Goal: Task Accomplishment & Management: Manage account settings

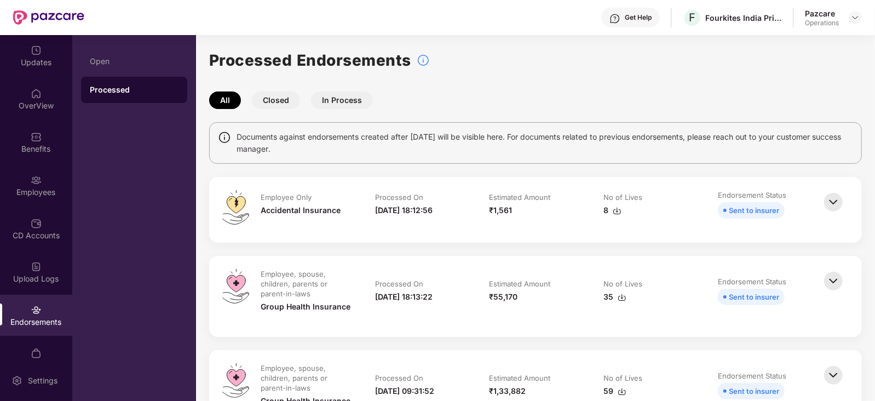
scroll to position [68, 0]
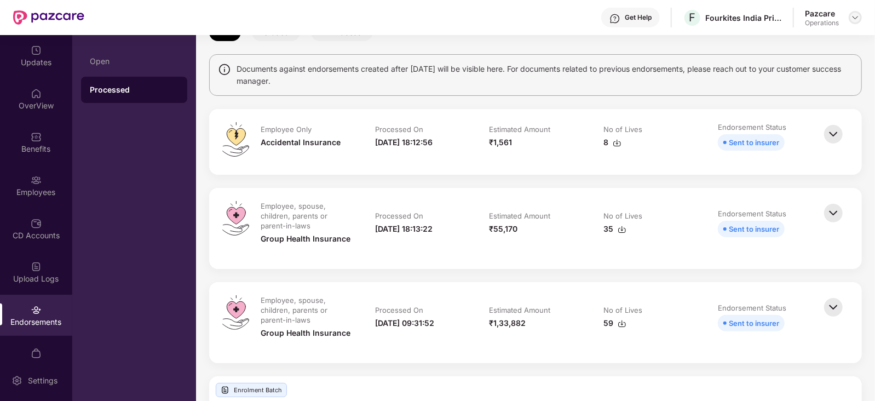
click at [858, 16] on div at bounding box center [854, 17] width 13 height 13
click at [858, 16] on img at bounding box center [855, 17] width 9 height 9
click at [859, 18] on img at bounding box center [855, 17] width 9 height 9
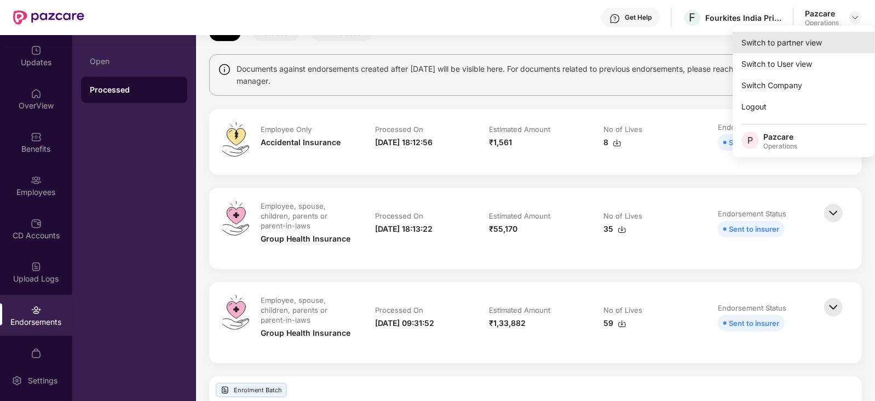
click at [819, 34] on div "Switch to partner view" at bounding box center [803, 42] width 142 height 21
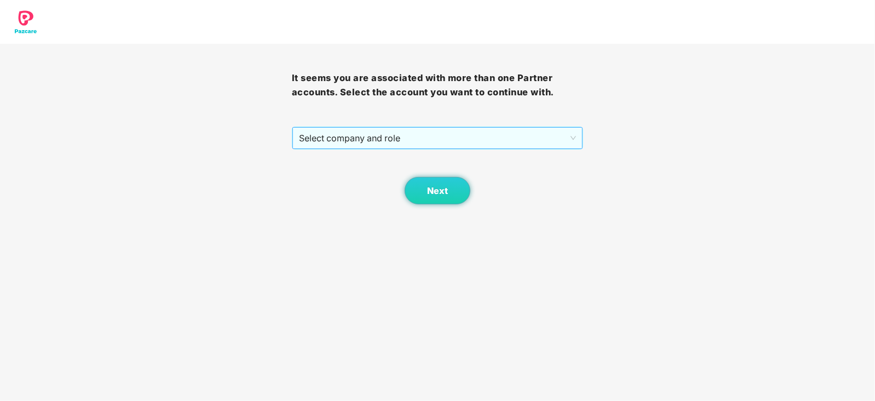
click at [419, 132] on span "Select company and role" at bounding box center [438, 138] width 278 height 21
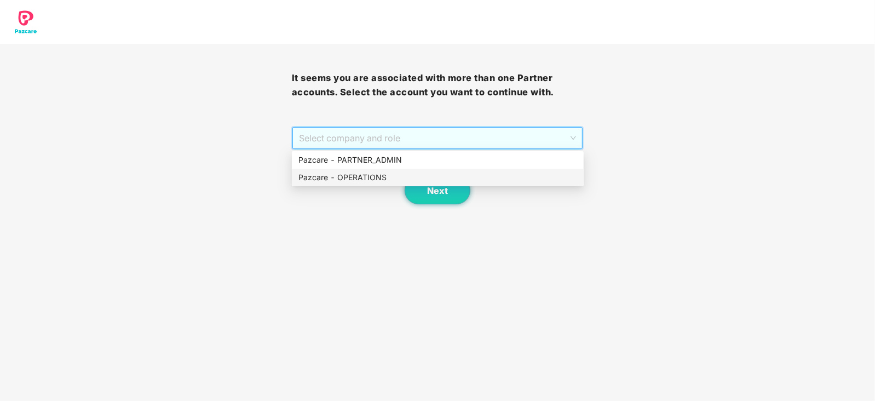
click at [375, 170] on div "Pazcare - OPERATIONS" at bounding box center [438, 178] width 292 height 18
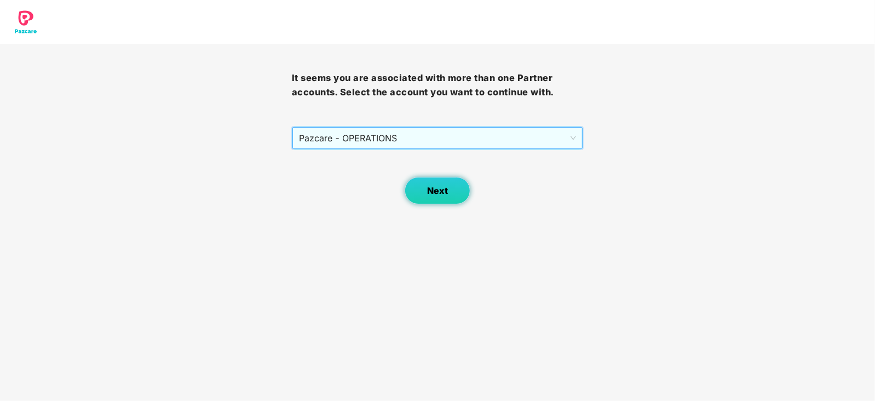
click at [415, 178] on button "Next" at bounding box center [438, 190] width 66 height 27
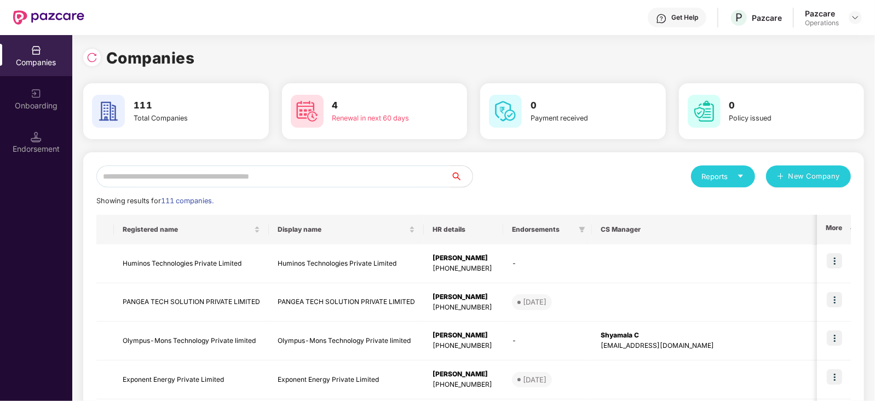
click at [30, 143] on div "Endorsement" at bounding box center [36, 148] width 72 height 11
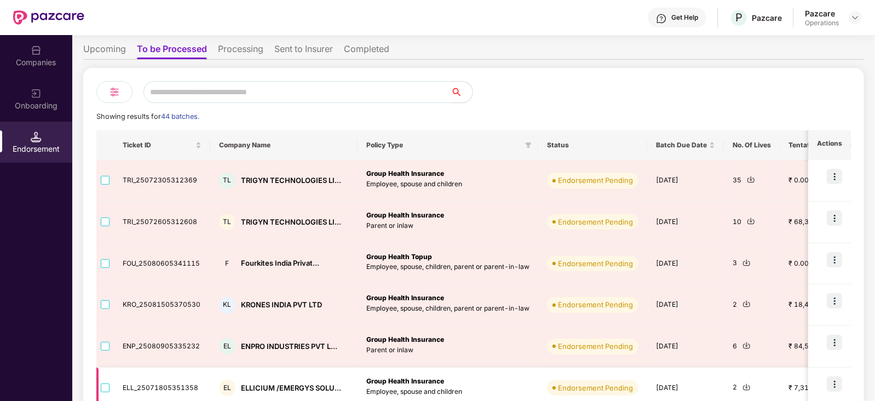
scroll to position [0, 0]
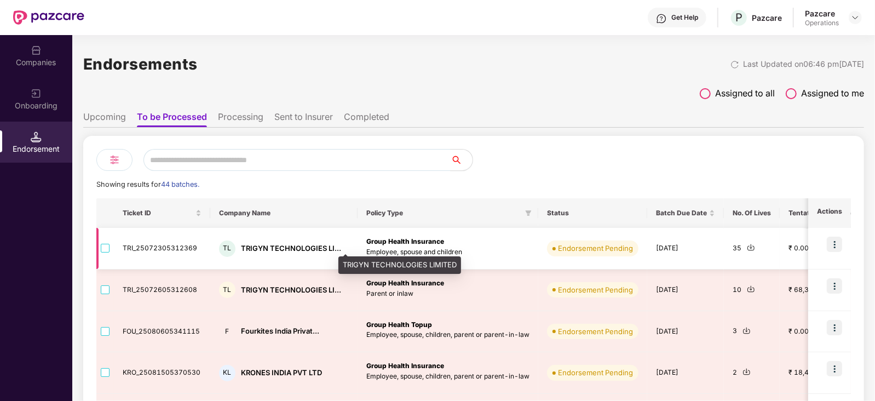
click at [251, 248] on div "TRIGYN TECHNOLOGIES LI..." at bounding box center [291, 248] width 100 height 10
copy div "TRIGYN"
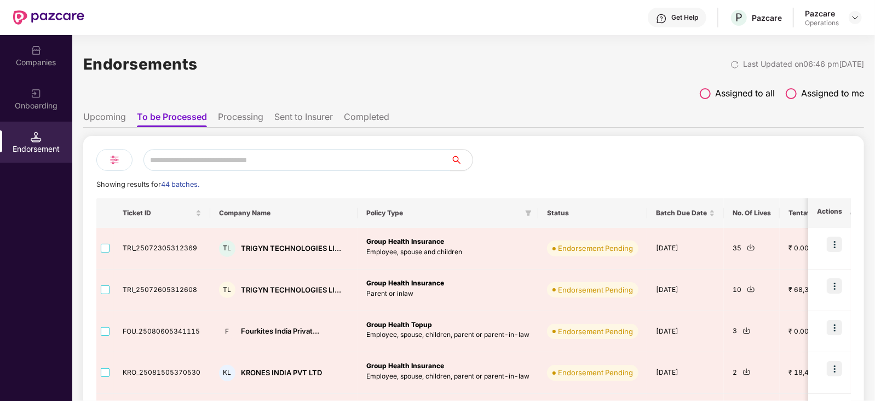
click at [50, 67] on div "Companies" at bounding box center [36, 55] width 72 height 41
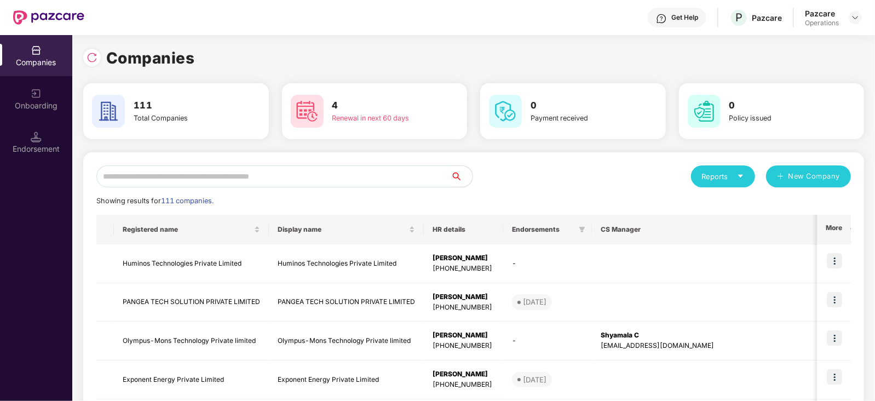
click at [196, 177] on input "text" at bounding box center [273, 176] width 354 height 22
paste input "******"
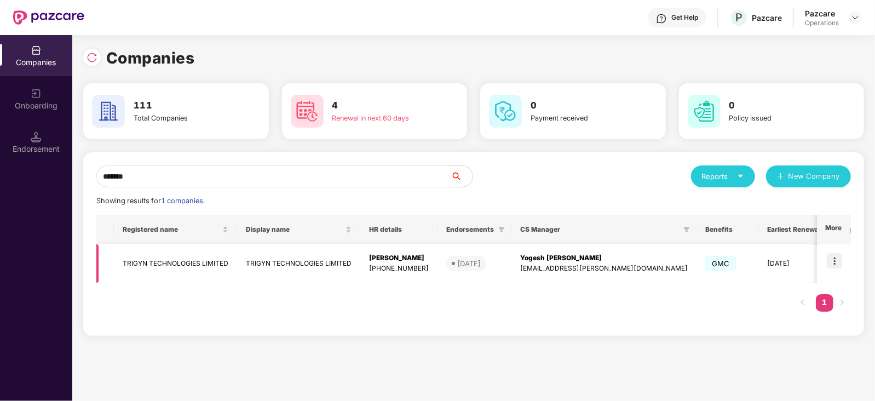
type input "******"
click at [834, 261] on img at bounding box center [834, 260] width 15 height 15
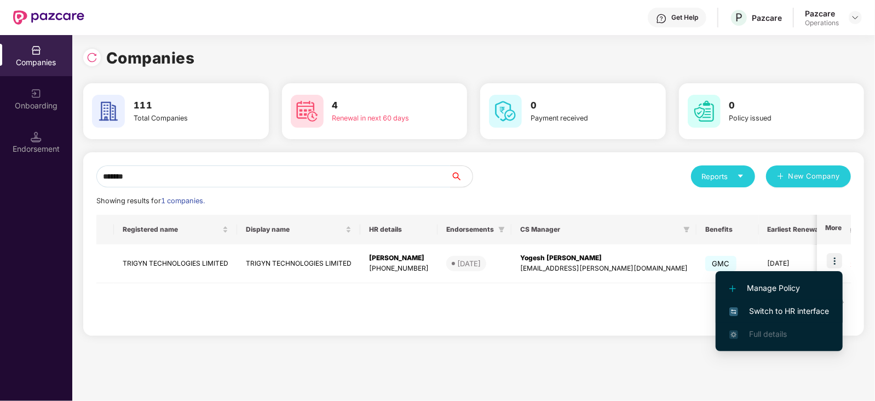
click at [807, 317] on li "Switch to HR interface" at bounding box center [778, 310] width 127 height 23
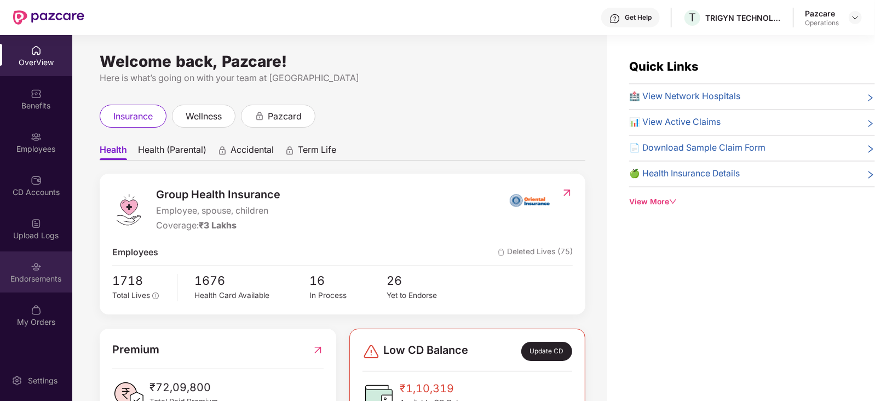
click at [28, 275] on div "Endorsements" at bounding box center [36, 278] width 72 height 11
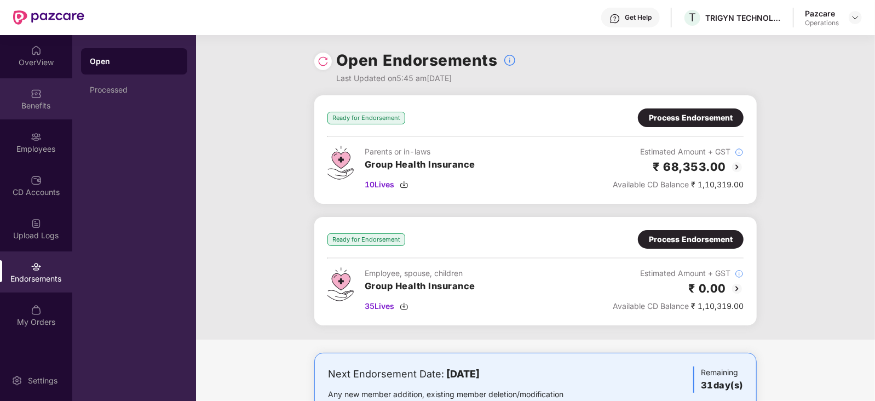
click at [39, 109] on div "Benefits" at bounding box center [36, 105] width 72 height 11
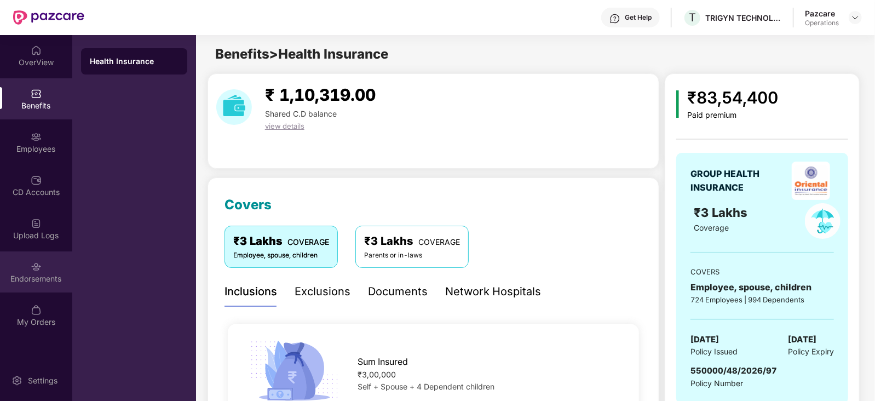
click at [39, 279] on div "Endorsements" at bounding box center [36, 278] width 72 height 11
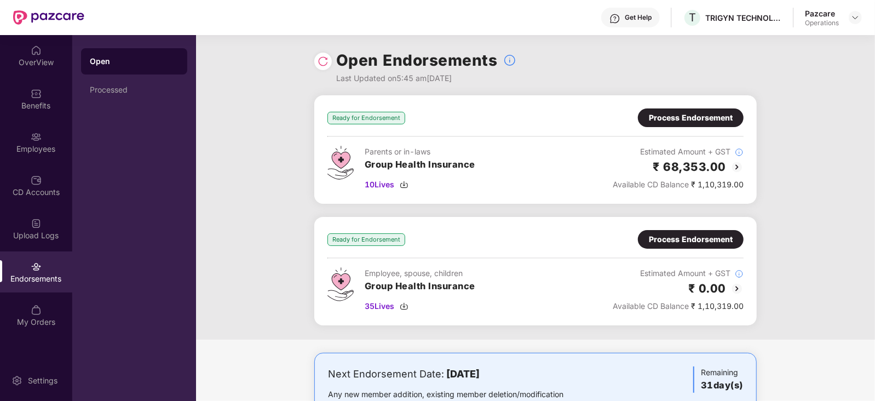
click at [704, 122] on div "Process Endorsement" at bounding box center [691, 118] width 84 height 12
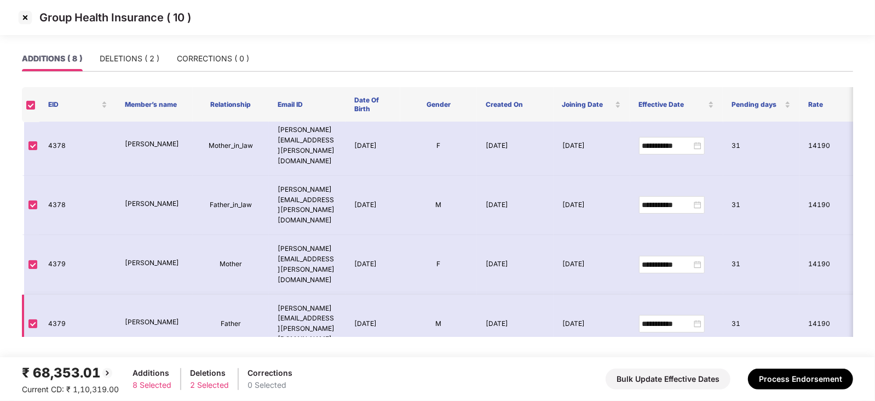
scroll to position [94, 0]
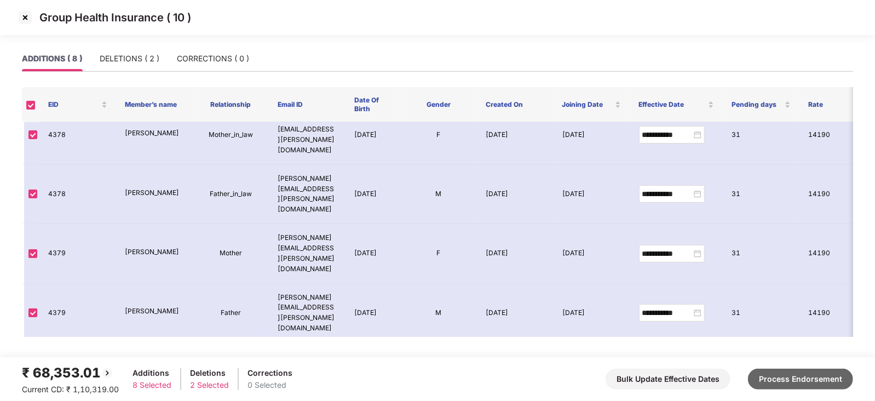
click at [767, 376] on button "Process Endorsement" at bounding box center [800, 378] width 105 height 21
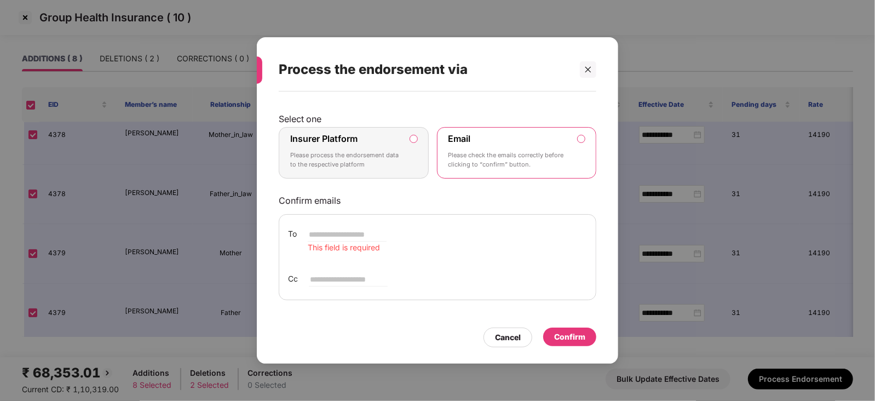
click at [411, 145] on label "Insurer Platform Please process the endorsement data to the respective platform" at bounding box center [354, 152] width 150 height 51
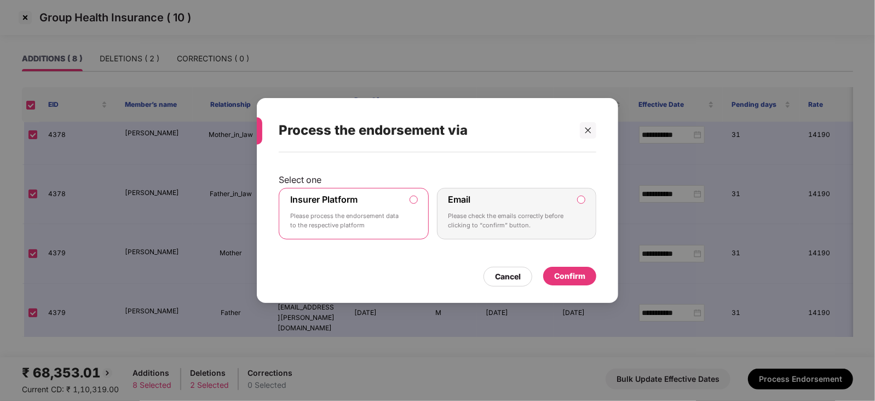
click at [575, 285] on div "Confirm" at bounding box center [569, 277] width 53 height 20
click at [573, 271] on div "Confirm" at bounding box center [569, 276] width 31 height 12
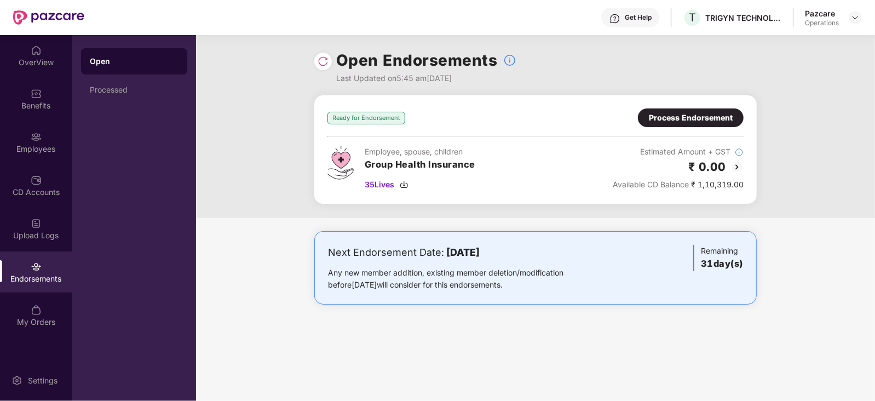
click at [700, 110] on div "Process Endorsement" at bounding box center [691, 117] width 106 height 19
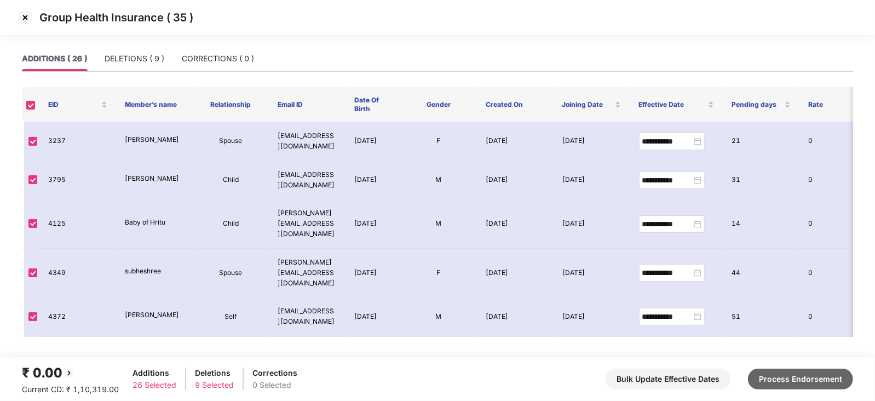
click at [792, 386] on button "Process Endorsement" at bounding box center [800, 378] width 105 height 21
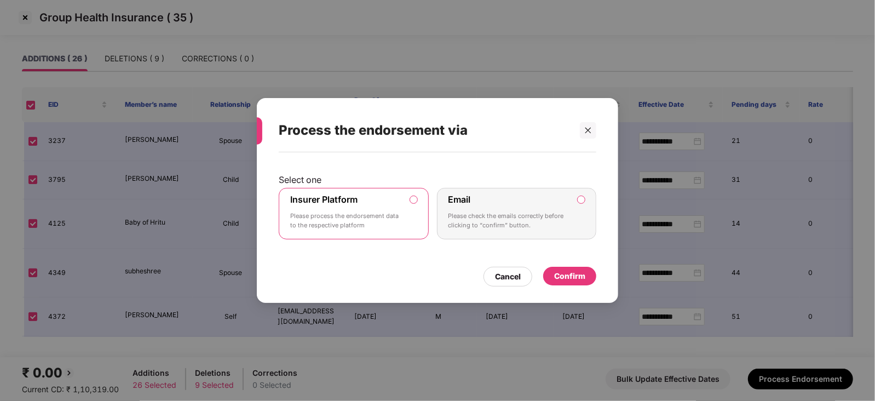
click at [552, 281] on div "Confirm" at bounding box center [569, 276] width 53 height 19
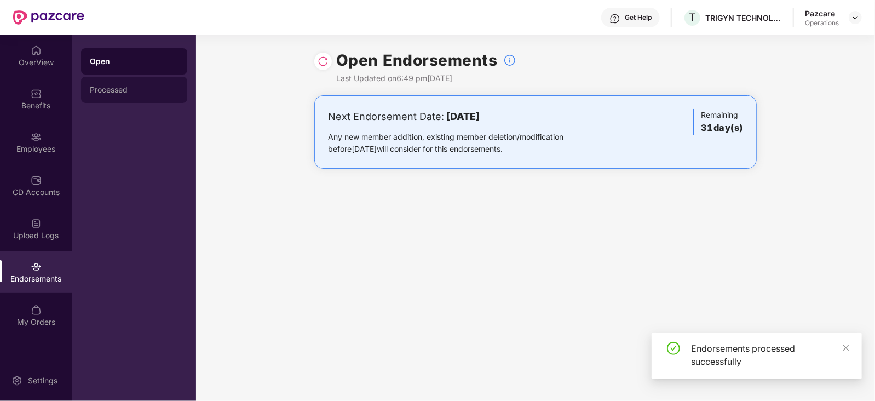
click at [112, 94] on div "Processed" at bounding box center [134, 90] width 106 height 26
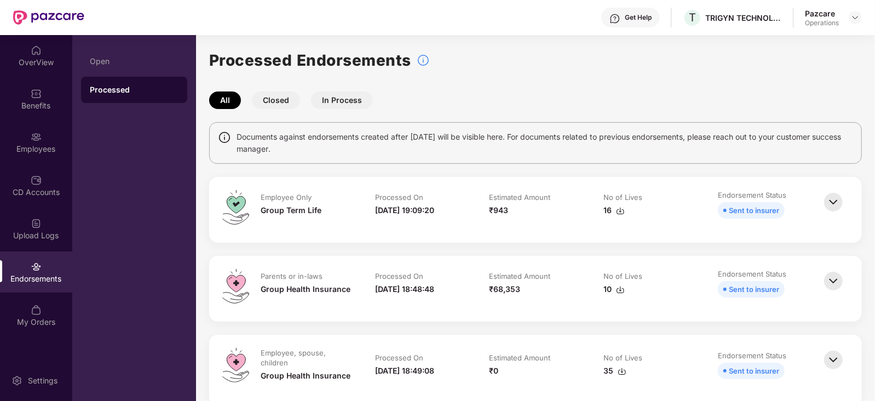
click at [619, 215] on div "16" at bounding box center [613, 210] width 21 height 12
click at [576, 288] on div "₹68,353" at bounding box center [535, 289] width 93 height 12
click at [619, 291] on img at bounding box center [620, 289] width 9 height 9
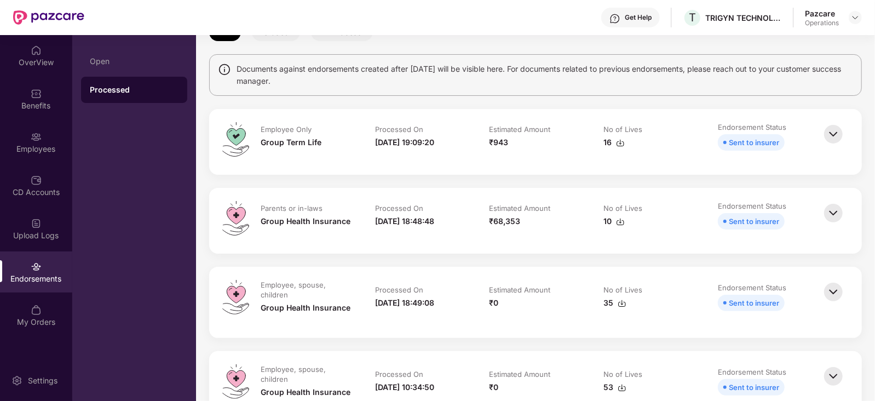
click at [624, 299] on img at bounding box center [621, 303] width 9 height 9
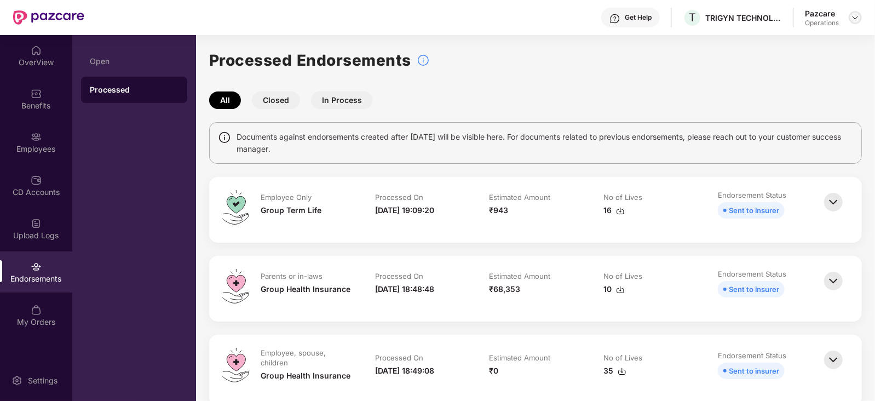
click at [854, 23] on div at bounding box center [854, 17] width 13 height 13
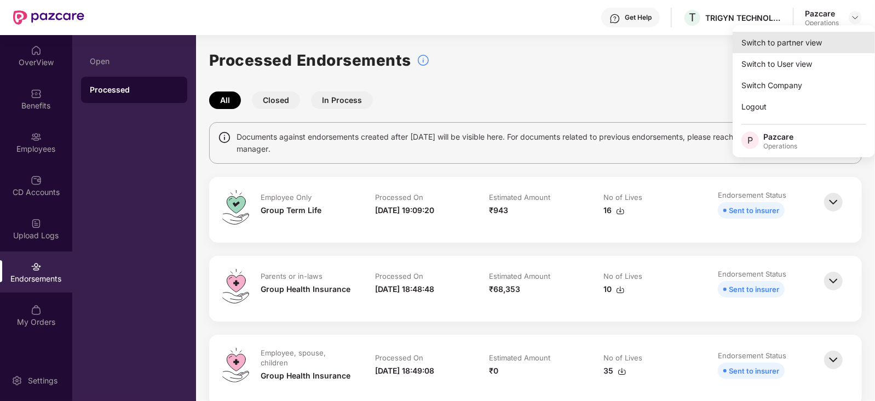
click at [818, 47] on div "Switch to partner view" at bounding box center [803, 42] width 142 height 21
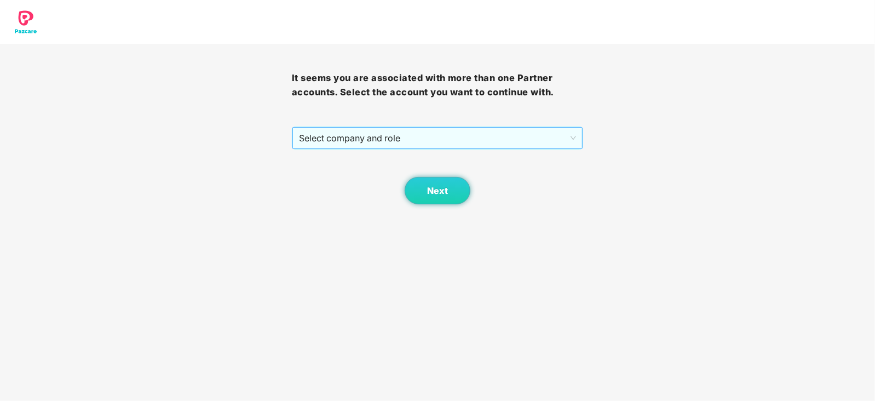
click at [360, 142] on span "Select company and role" at bounding box center [438, 138] width 278 height 21
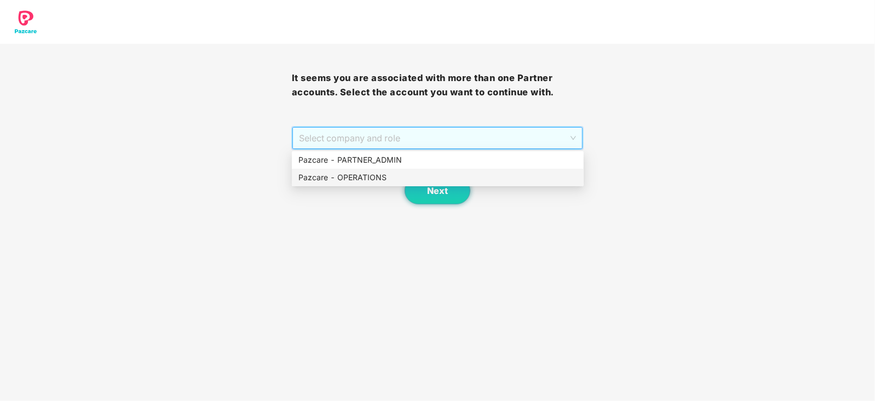
click at [355, 170] on div "Pazcare - OPERATIONS" at bounding box center [438, 178] width 292 height 18
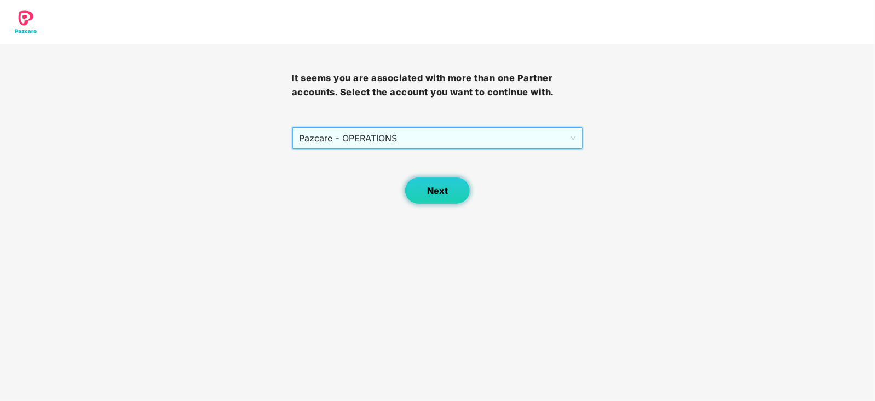
click at [435, 187] on span "Next" at bounding box center [437, 191] width 21 height 10
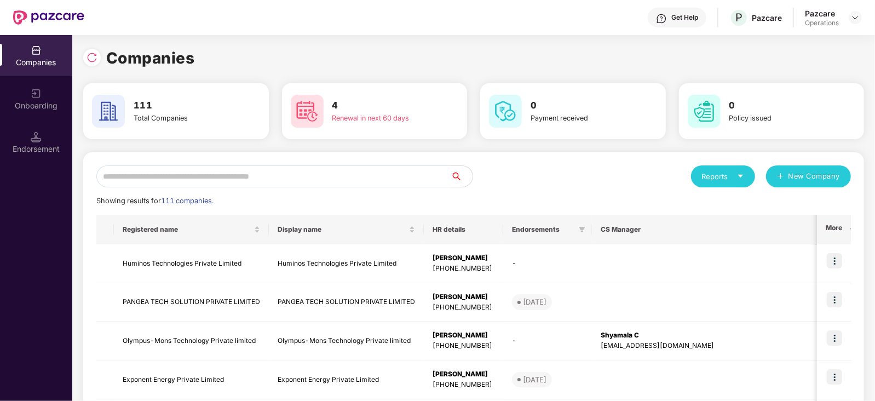
click at [176, 175] on input "text" at bounding box center [273, 176] width 354 height 22
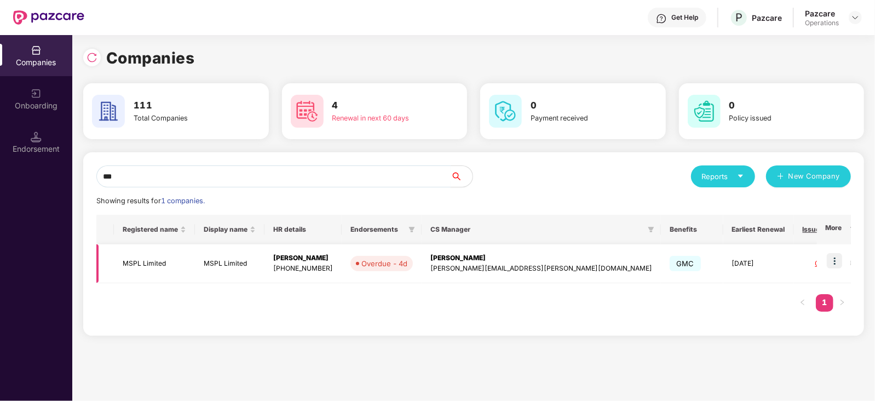
type input "***"
click at [145, 264] on td "MSPL Limited" at bounding box center [154, 263] width 81 height 39
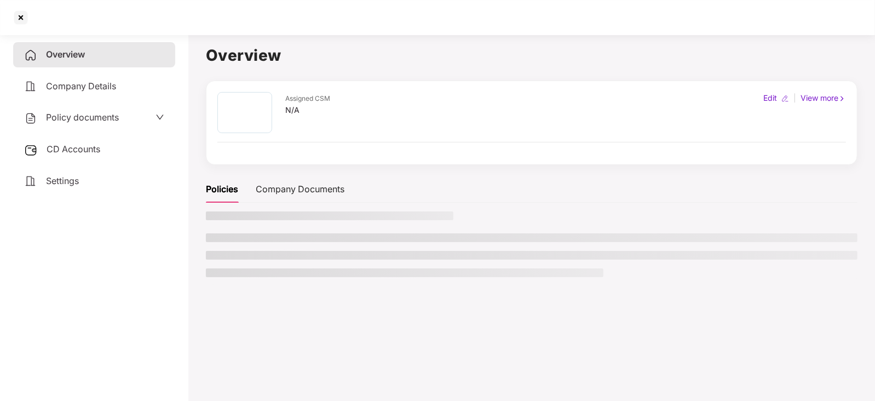
click at [68, 149] on span "CD Accounts" at bounding box center [74, 148] width 54 height 11
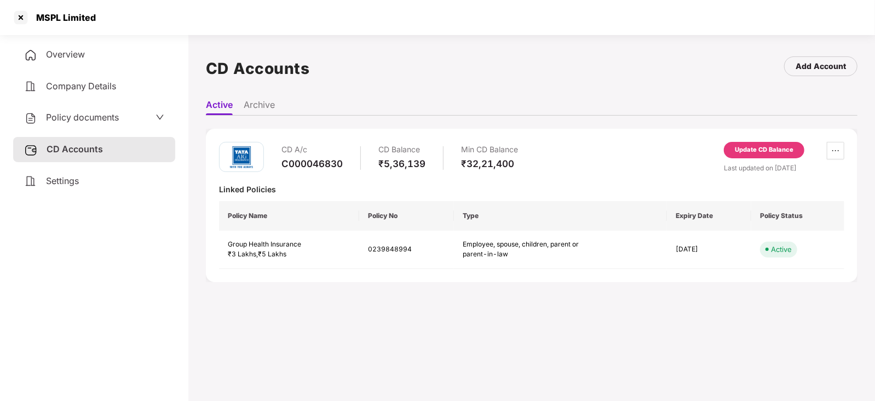
click at [775, 152] on div "Update CD Balance" at bounding box center [764, 150] width 59 height 10
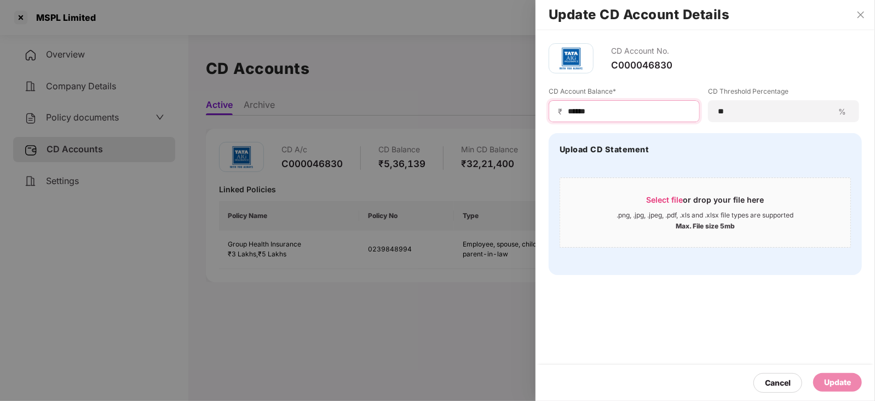
drag, startPoint x: 599, startPoint y: 111, endPoint x: 546, endPoint y: 107, distance: 53.2
click at [546, 107] on div "CD Account No. C000046830 CD Account Balance* ₹ ****** CD Threshold Percentage …" at bounding box center [704, 159] width 339 height 258
paste input
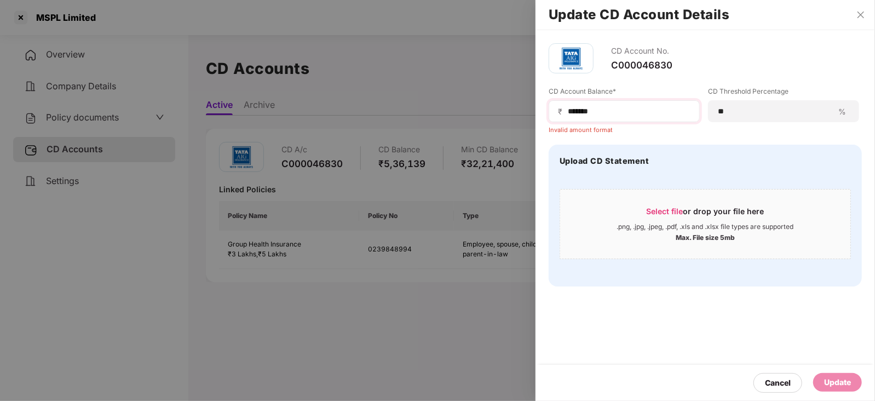
click at [565, 114] on span "₹" at bounding box center [562, 111] width 9 height 10
click at [567, 115] on input "******" at bounding box center [629, 111] width 124 height 11
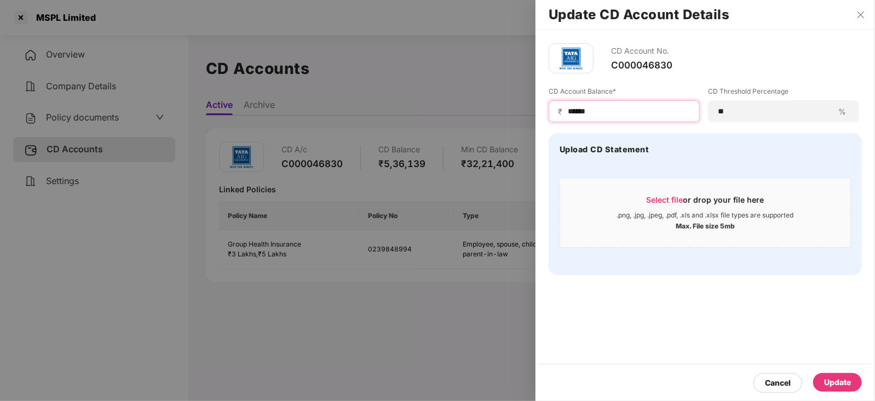
type input "******"
click at [844, 384] on div "Update" at bounding box center [837, 382] width 27 height 12
click at [97, 119] on div at bounding box center [437, 200] width 875 height 401
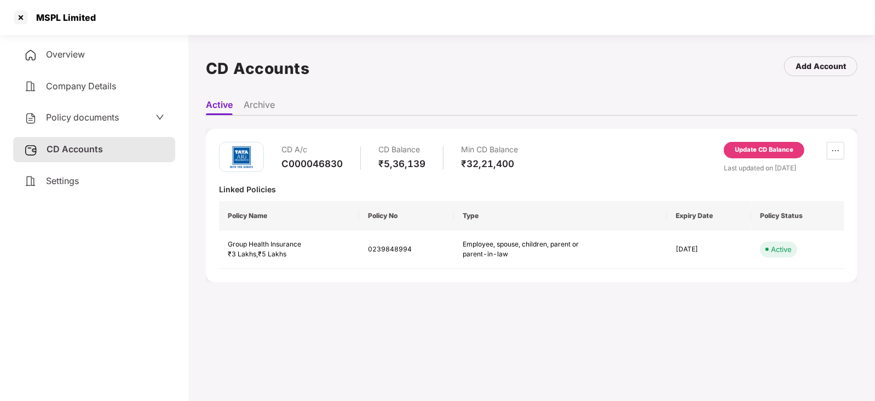
click at [97, 119] on span "Policy documents" at bounding box center [82, 117] width 73 height 11
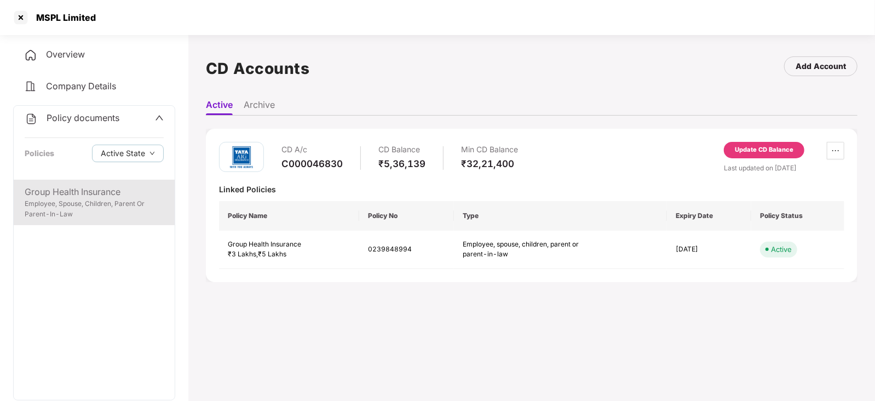
click at [86, 189] on div "Group Health Insurance" at bounding box center [94, 192] width 139 height 14
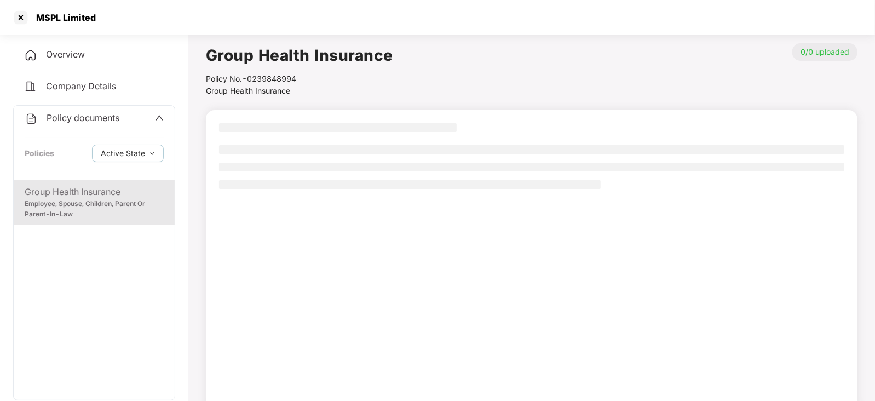
click at [97, 204] on div "Employee, Spouse, Children, Parent Or Parent-In-Law" at bounding box center [94, 209] width 139 height 21
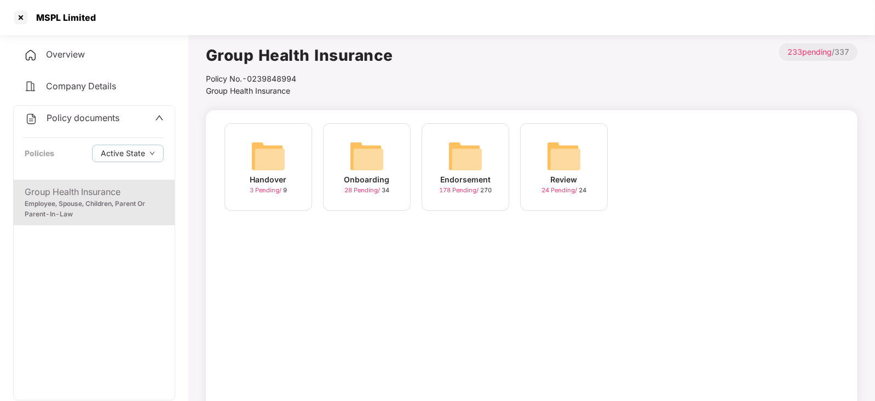
click at [465, 160] on img at bounding box center [465, 155] width 35 height 35
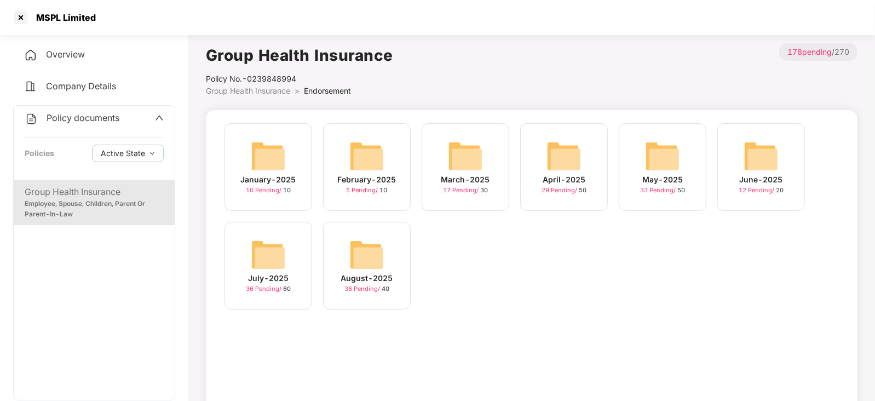
click at [361, 261] on img at bounding box center [366, 254] width 35 height 35
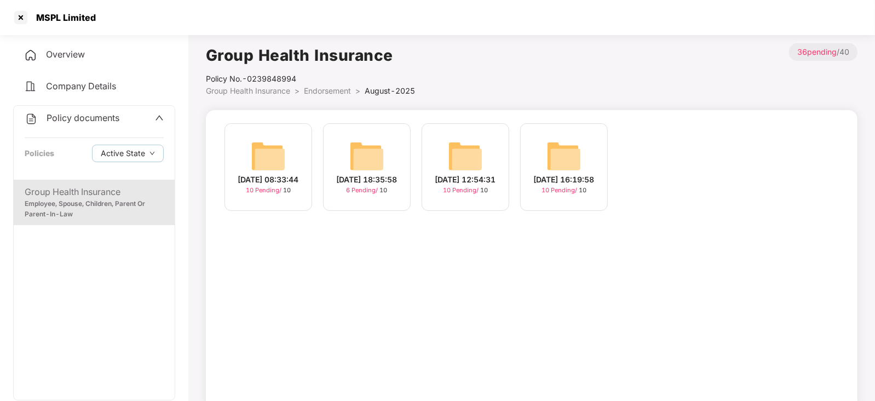
click at [282, 152] on img at bounding box center [268, 155] width 35 height 35
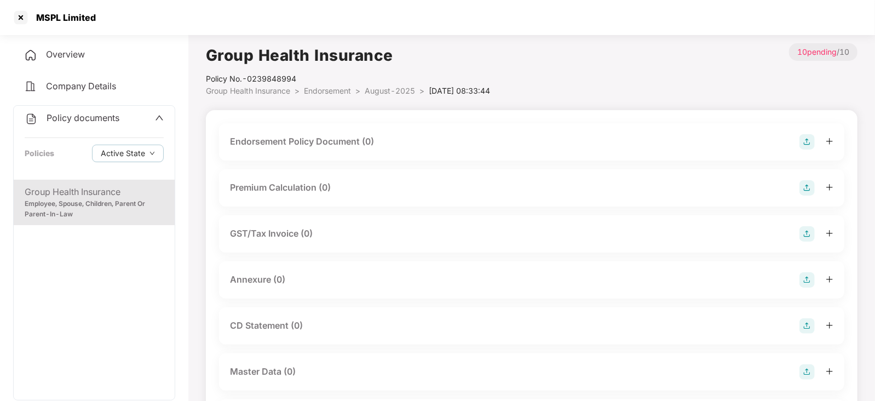
click at [797, 143] on div "Endorsement Policy Document (0)" at bounding box center [531, 141] width 603 height 15
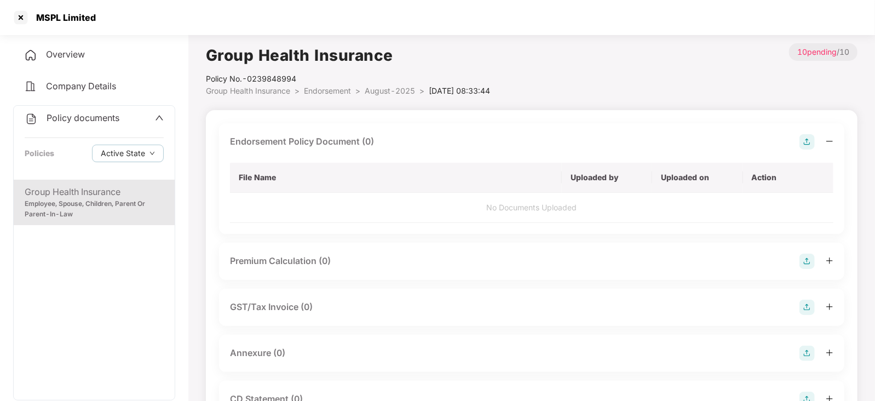
click at [807, 141] on img at bounding box center [806, 141] width 15 height 15
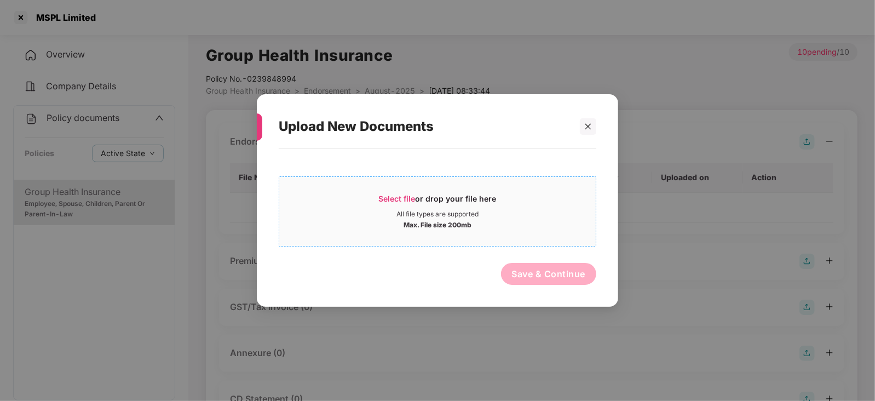
click at [378, 194] on div "Select file or drop your file here" at bounding box center [437, 201] width 316 height 16
drag, startPoint x: 436, startPoint y: 110, endPoint x: 432, endPoint y: 132, distance: 22.9
click at [446, 201] on div "Upload New Documents Select file or drop your file here All file types are supp…" at bounding box center [437, 200] width 361 height 212
click at [590, 129] on icon "close" at bounding box center [588, 127] width 8 height 8
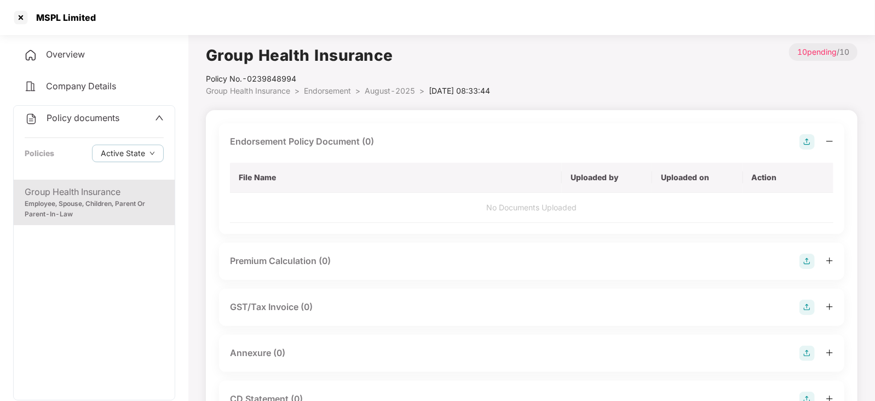
click at [805, 137] on img at bounding box center [806, 141] width 15 height 15
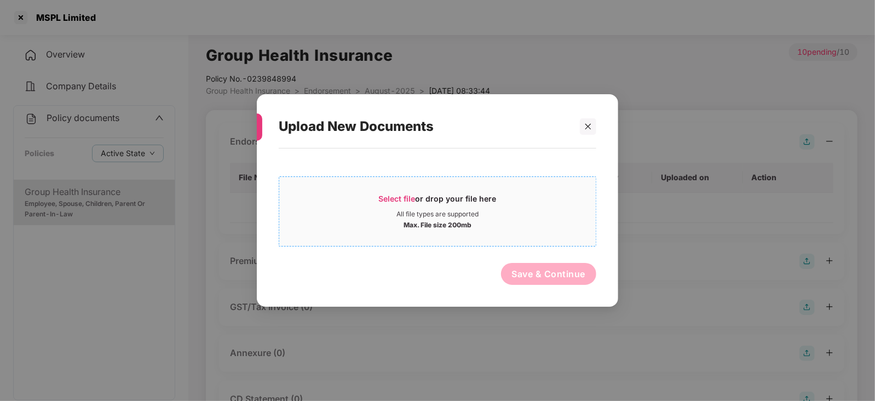
click at [407, 203] on div "Select file or drop your file here" at bounding box center [438, 201] width 118 height 16
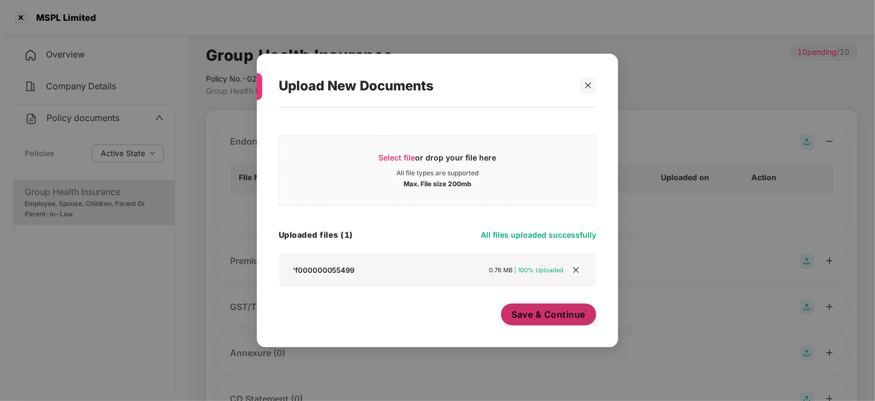
click at [536, 317] on span "Save & Continue" at bounding box center [549, 314] width 74 height 12
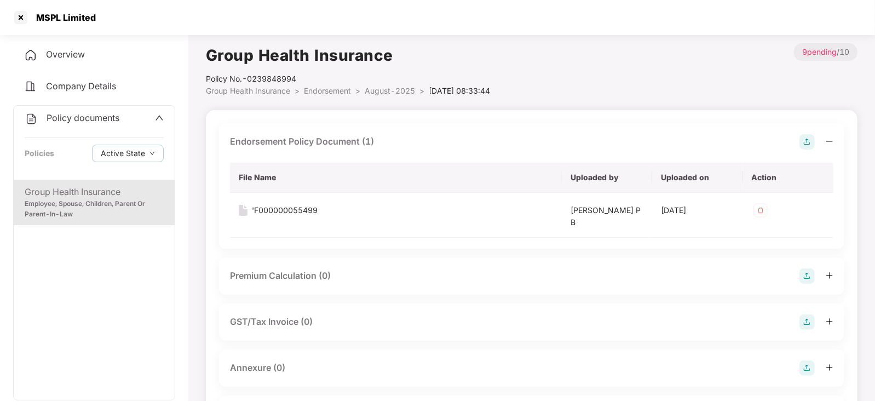
click at [812, 277] on img at bounding box center [806, 275] width 15 height 15
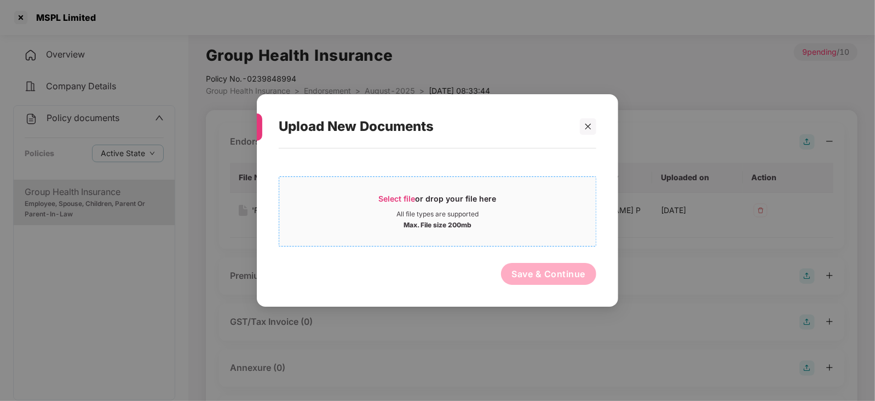
click at [401, 198] on span "Select file" at bounding box center [397, 198] width 37 height 9
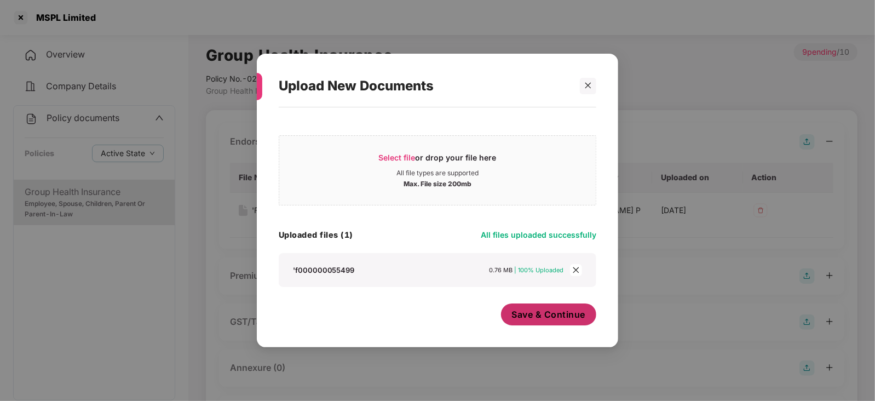
click at [518, 319] on span "Save & Continue" at bounding box center [549, 314] width 74 height 12
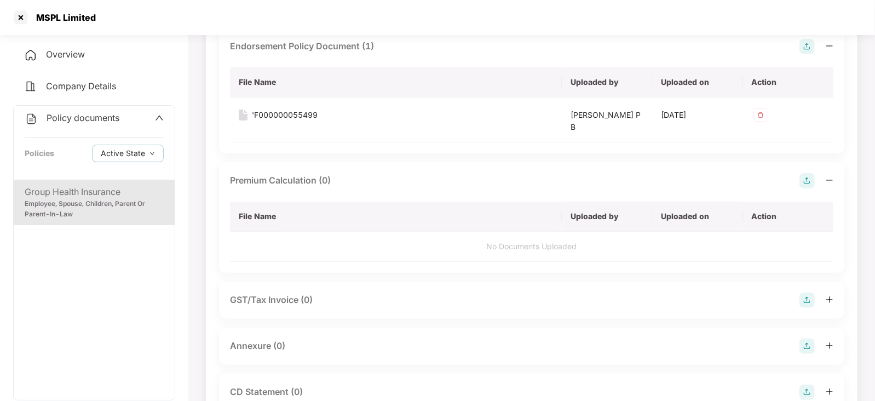
scroll to position [205, 0]
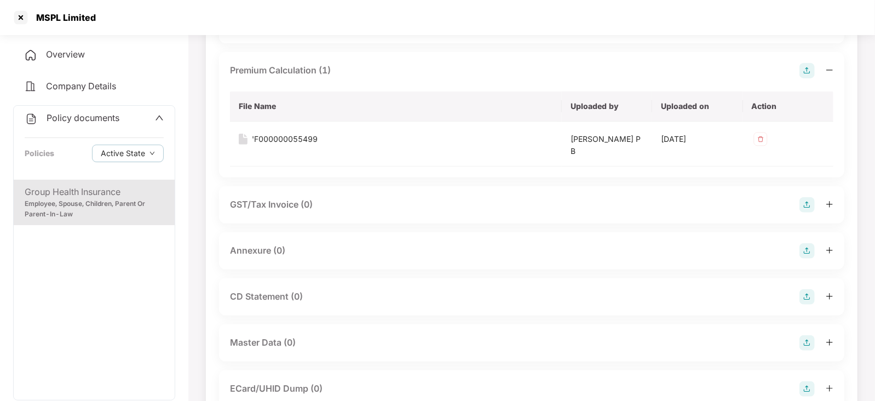
click at [805, 252] on img at bounding box center [806, 250] width 15 height 15
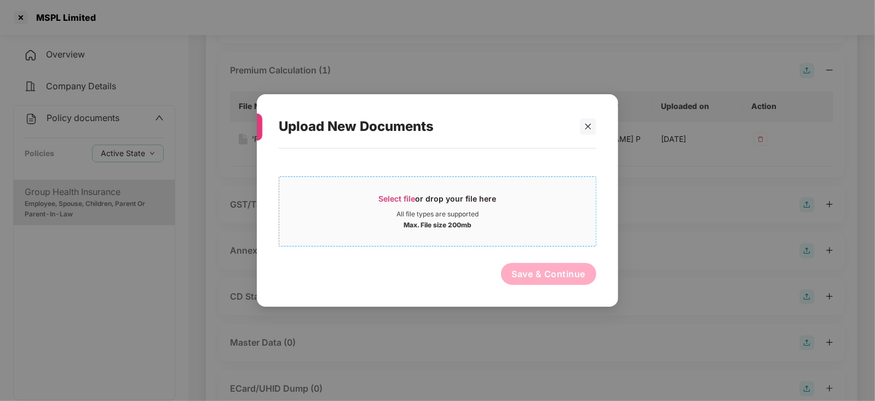
click at [394, 199] on span "Select file" at bounding box center [397, 198] width 37 height 9
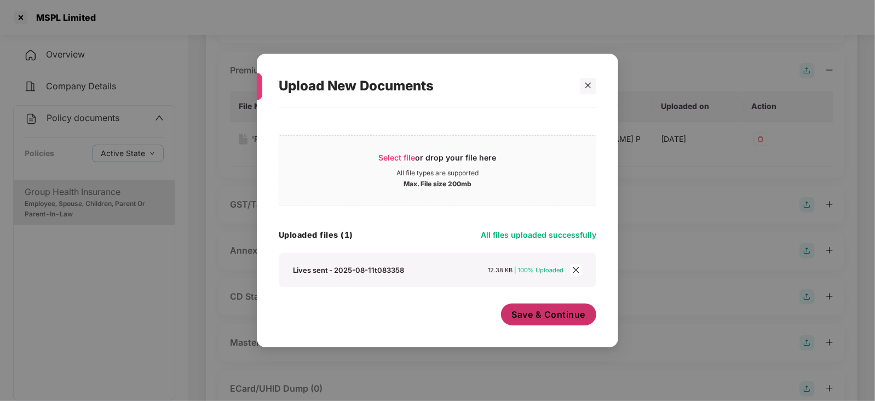
click at [570, 327] on div "Save & Continue" at bounding box center [549, 316] width 96 height 27
click at [566, 317] on span "Save & Continue" at bounding box center [549, 314] width 74 height 12
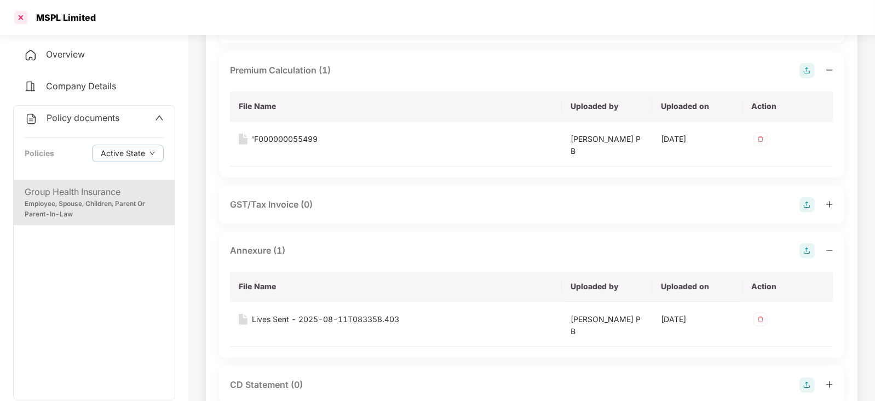
click at [15, 22] on div at bounding box center [21, 18] width 18 height 18
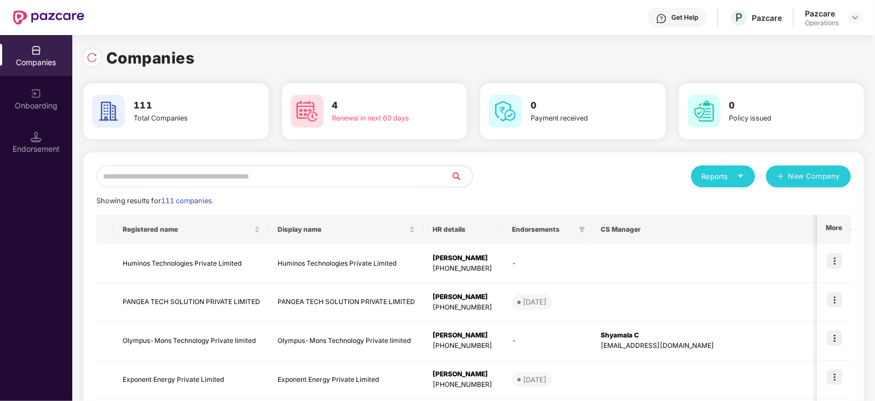
scroll to position [0, 0]
click at [135, 176] on input "text" at bounding box center [273, 176] width 354 height 22
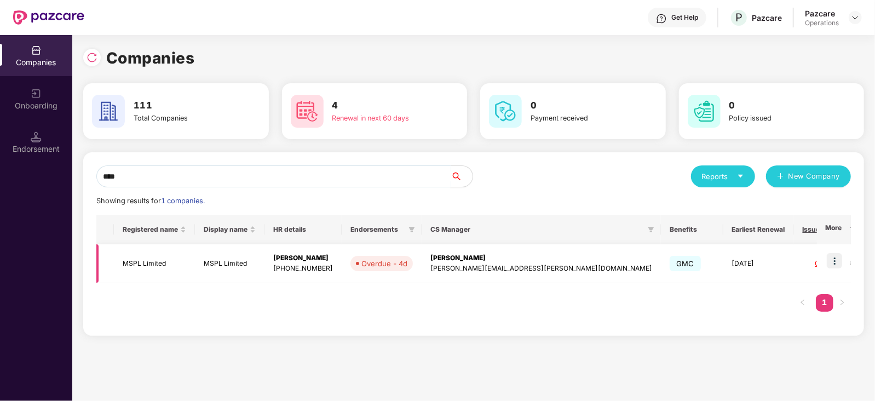
type input "****"
click at [148, 259] on td "MSPL Limited" at bounding box center [154, 263] width 81 height 39
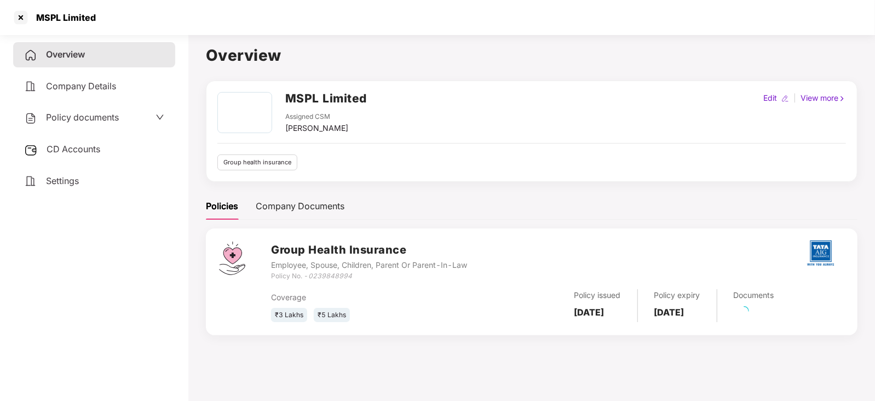
click at [111, 129] on div "Policy documents" at bounding box center [94, 117] width 162 height 25
click at [108, 119] on span "Policy documents" at bounding box center [82, 117] width 73 height 11
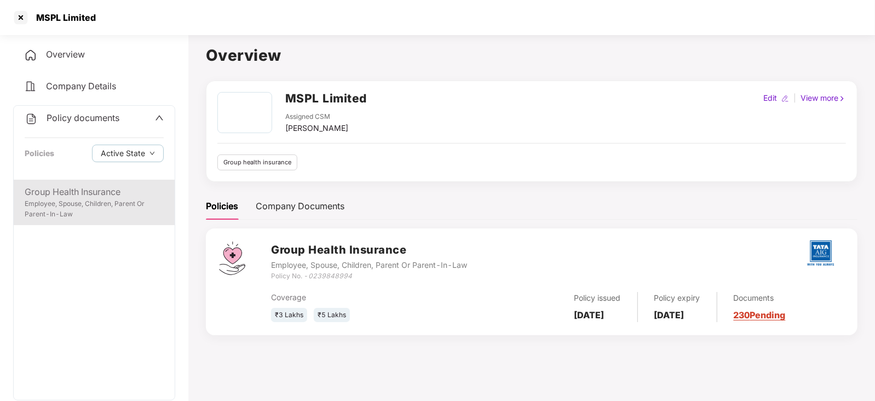
click at [102, 197] on div "Group Health Insurance" at bounding box center [94, 192] width 139 height 14
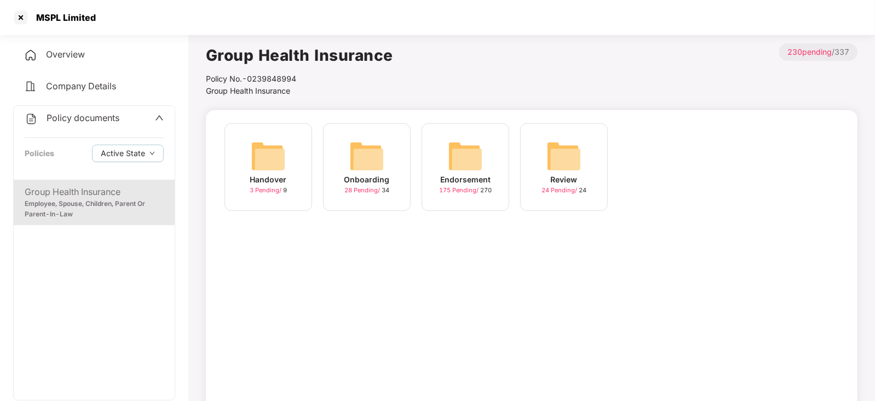
click at [455, 164] on img at bounding box center [465, 155] width 35 height 35
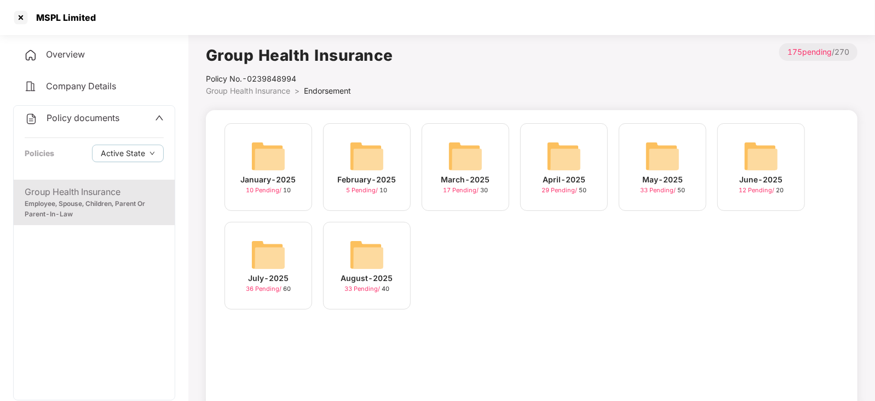
click at [373, 258] on img at bounding box center [366, 254] width 35 height 35
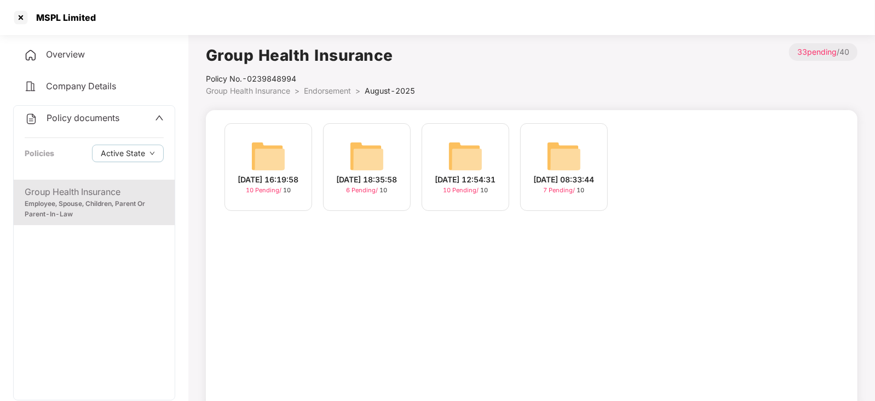
click at [469, 157] on img at bounding box center [465, 155] width 35 height 35
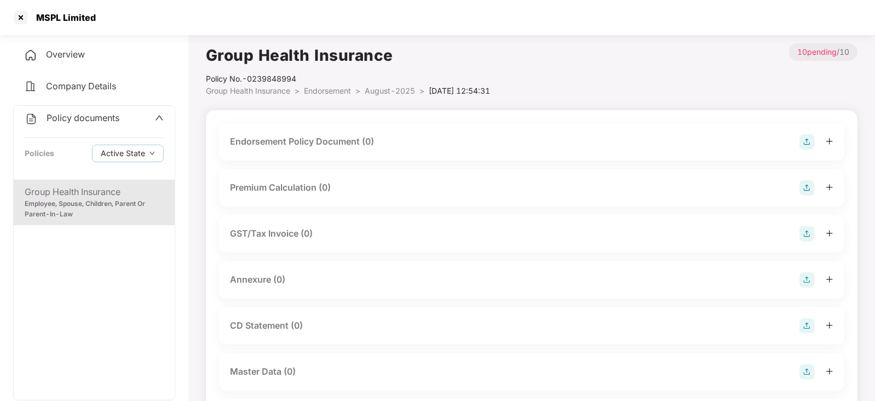
click at [802, 141] on img at bounding box center [806, 141] width 15 height 15
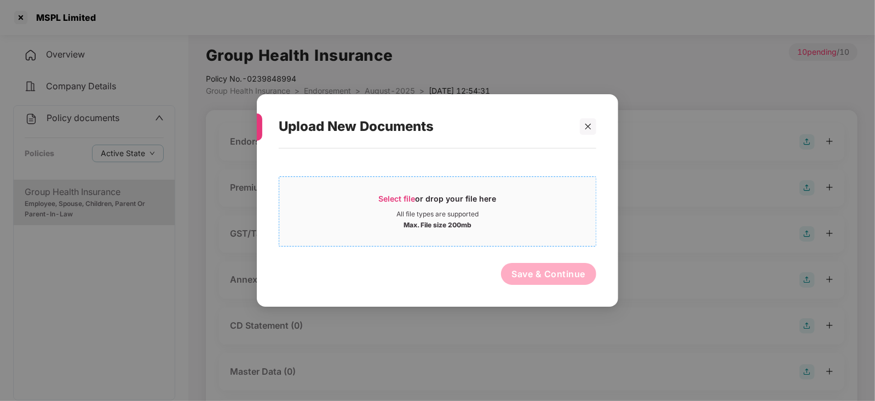
click at [391, 195] on span "Select file" at bounding box center [397, 198] width 37 height 9
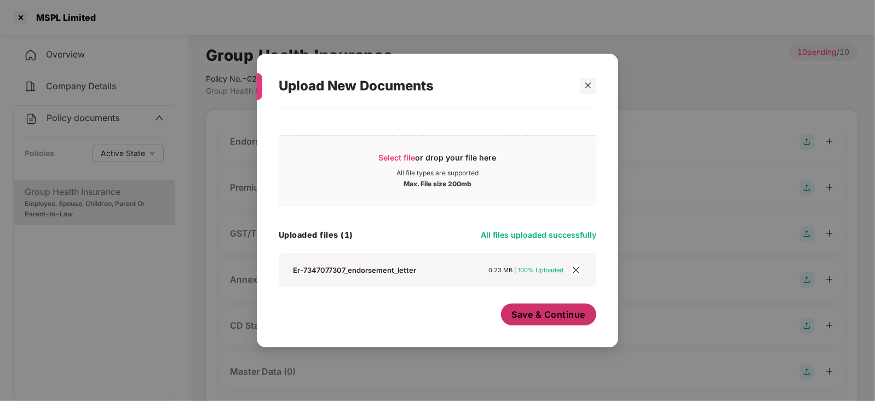
click at [554, 313] on span "Save & Continue" at bounding box center [549, 314] width 74 height 12
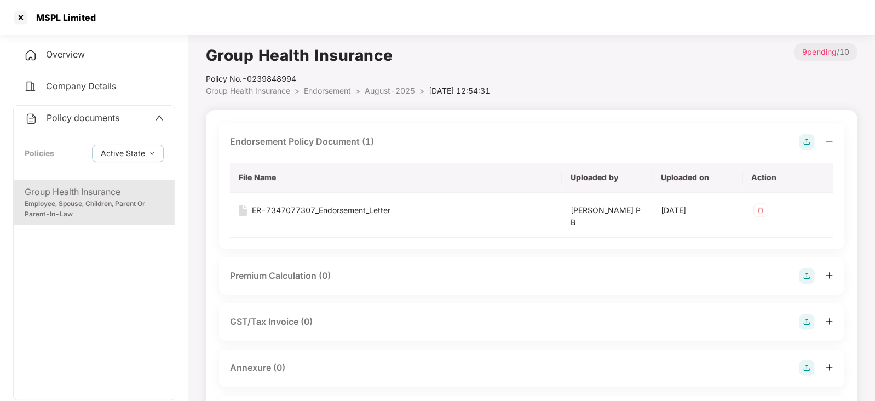
click at [805, 278] on img at bounding box center [806, 275] width 15 height 15
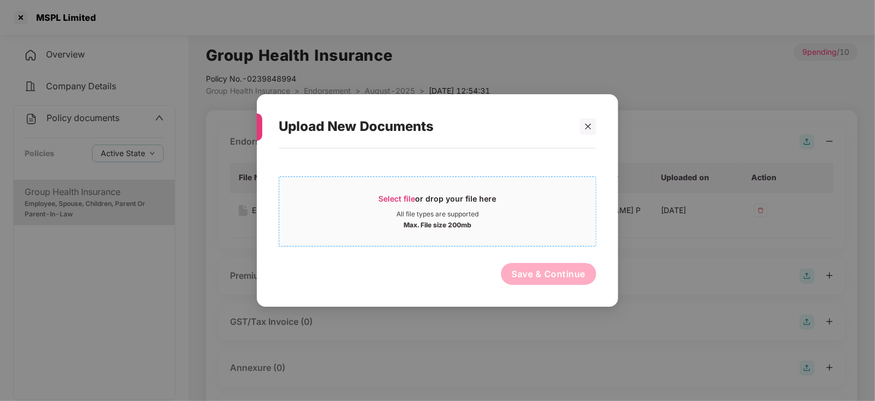
click at [398, 197] on span "Select file" at bounding box center [397, 198] width 37 height 9
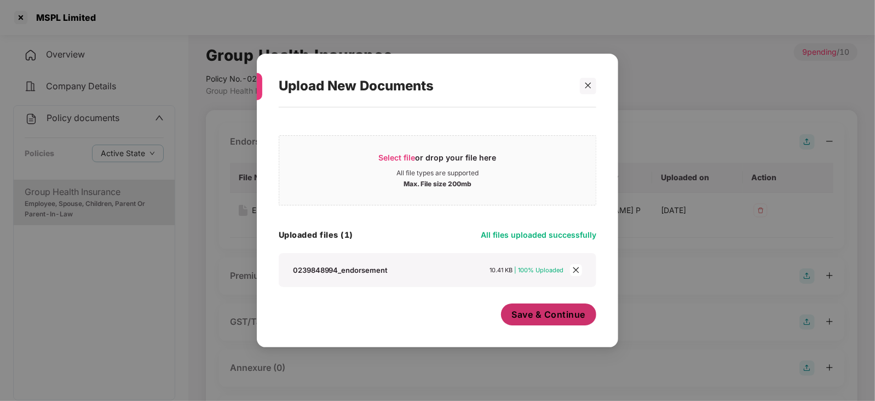
click at [522, 317] on span "Save & Continue" at bounding box center [549, 314] width 74 height 12
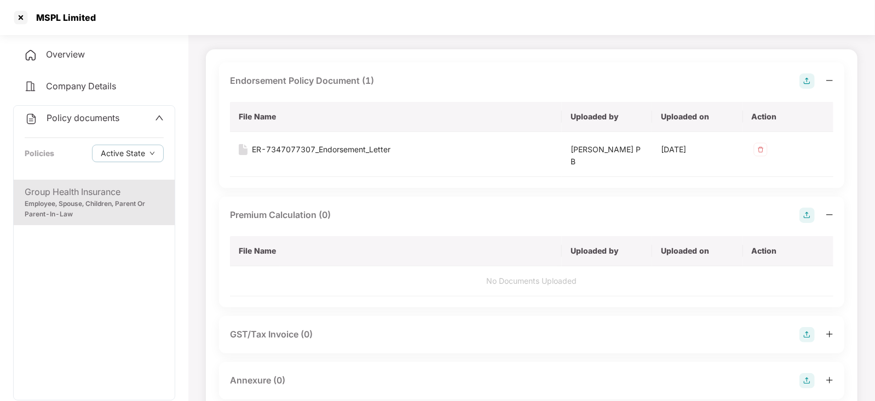
scroll to position [136, 0]
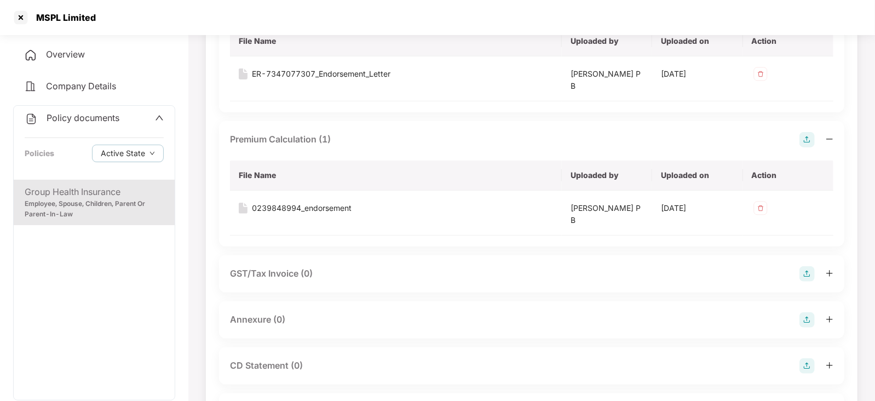
click at [808, 314] on img at bounding box center [806, 319] width 15 height 15
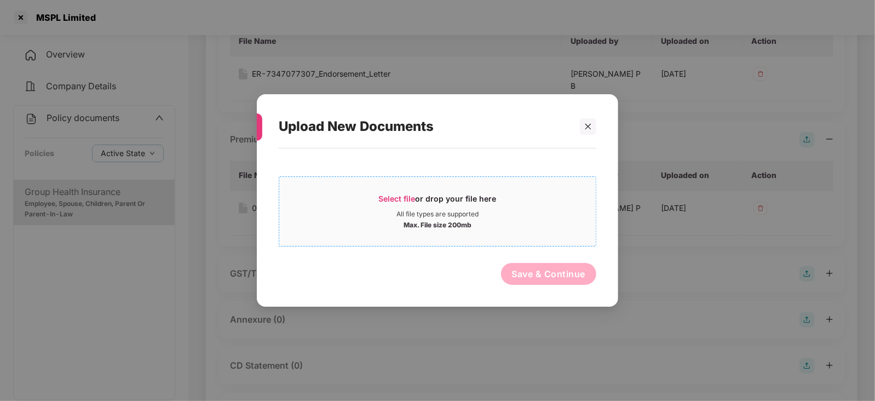
click at [390, 200] on span "Select file" at bounding box center [397, 198] width 37 height 9
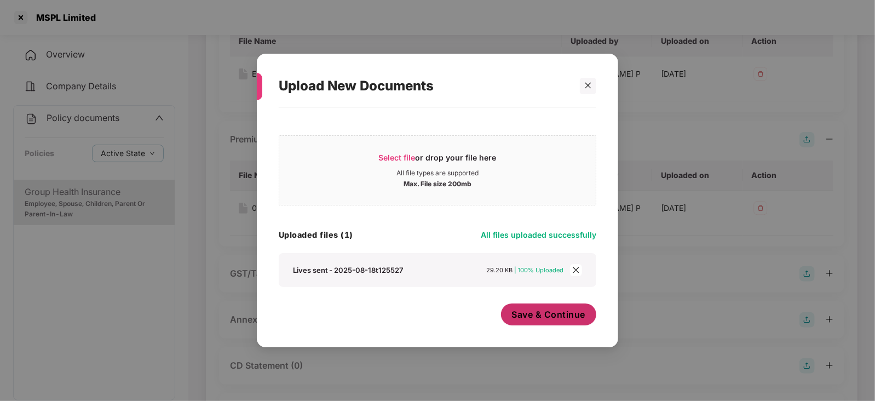
click at [530, 321] on button "Save & Continue" at bounding box center [549, 314] width 96 height 22
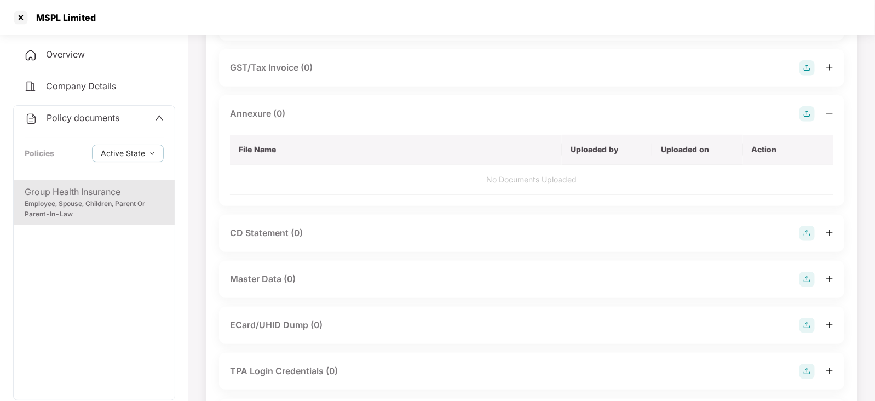
scroll to position [411, 0]
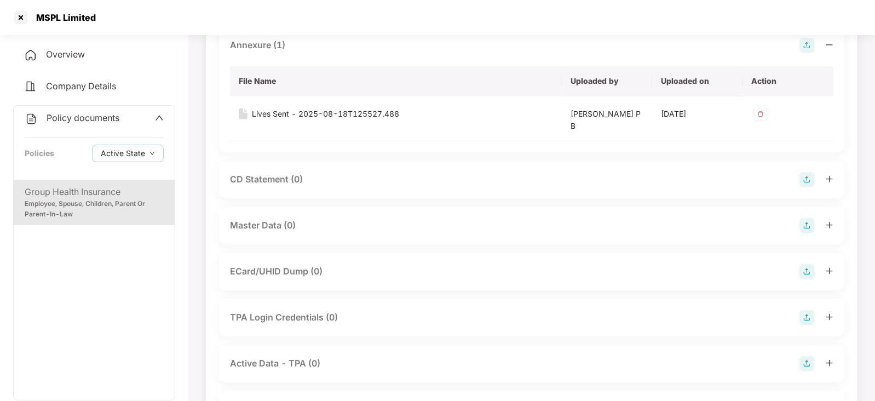
click at [806, 228] on img at bounding box center [806, 225] width 15 height 15
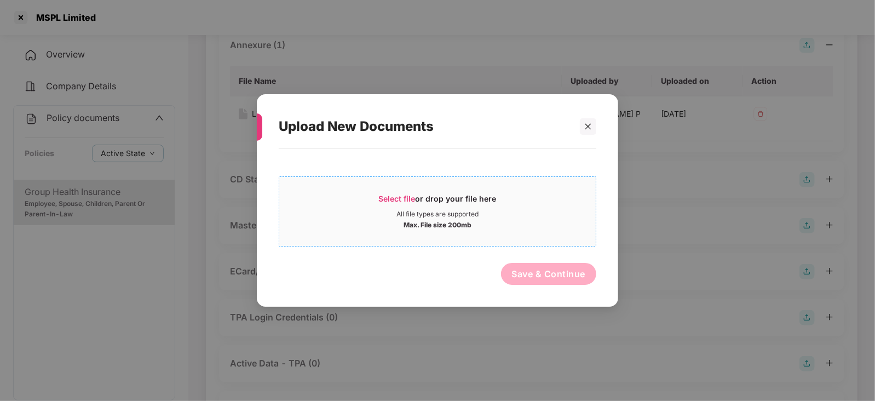
click at [409, 198] on span "Select file" at bounding box center [397, 198] width 37 height 9
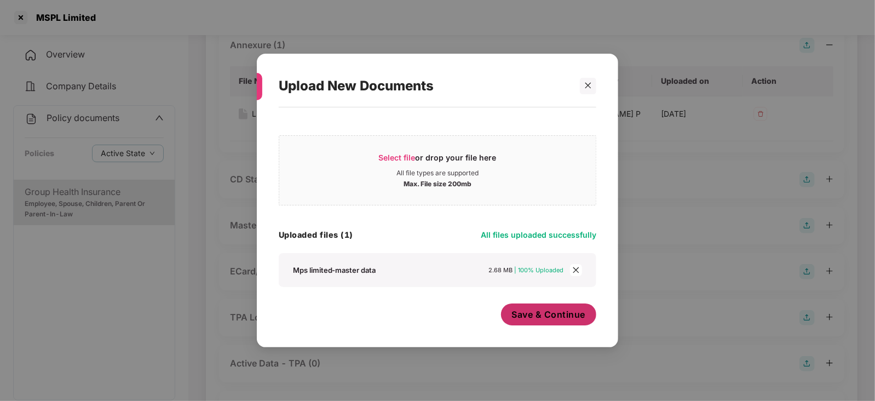
click at [538, 319] on span "Save & Continue" at bounding box center [549, 314] width 74 height 12
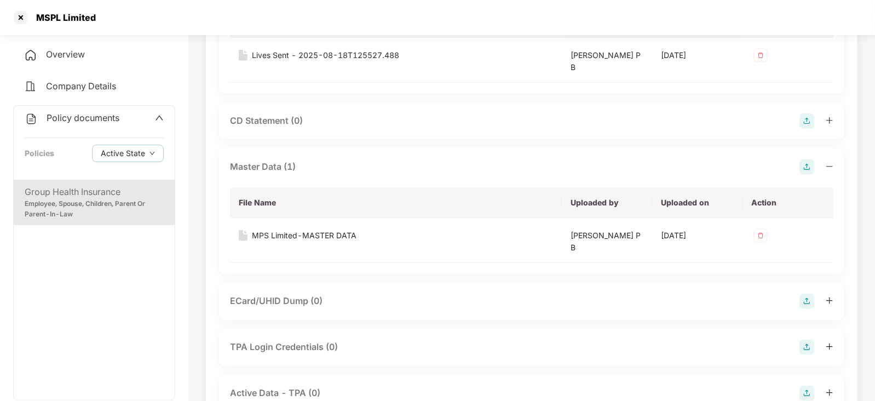
scroll to position [478, 0]
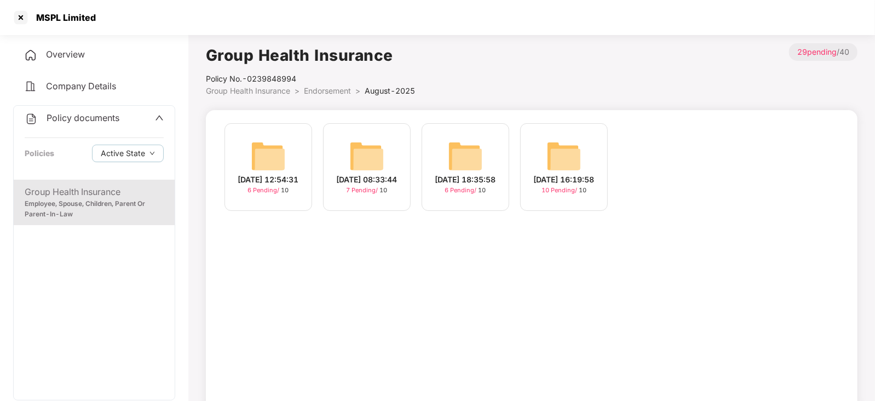
click at [562, 154] on img at bounding box center [563, 155] width 35 height 35
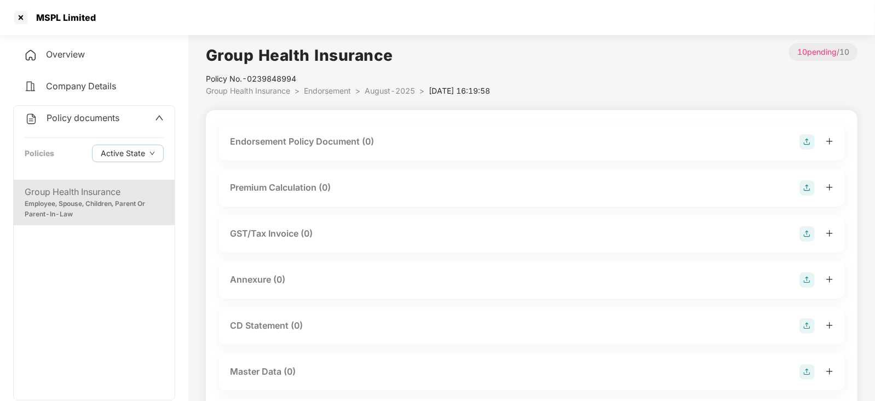
click at [801, 141] on img at bounding box center [806, 141] width 15 height 15
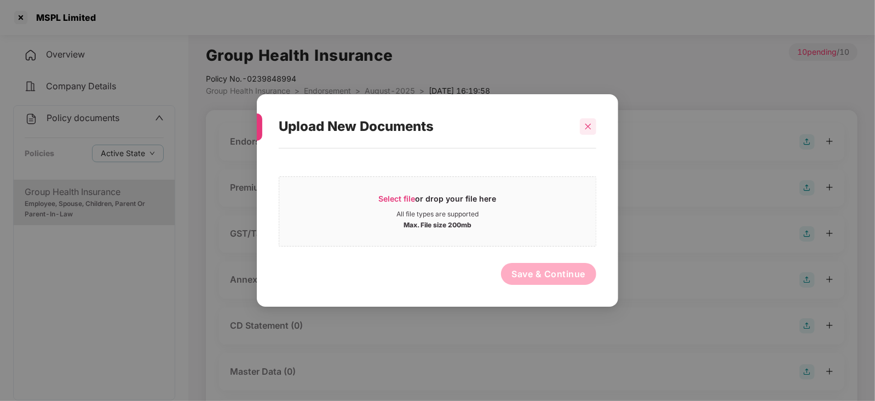
click at [586, 126] on icon "close" at bounding box center [588, 127] width 8 height 8
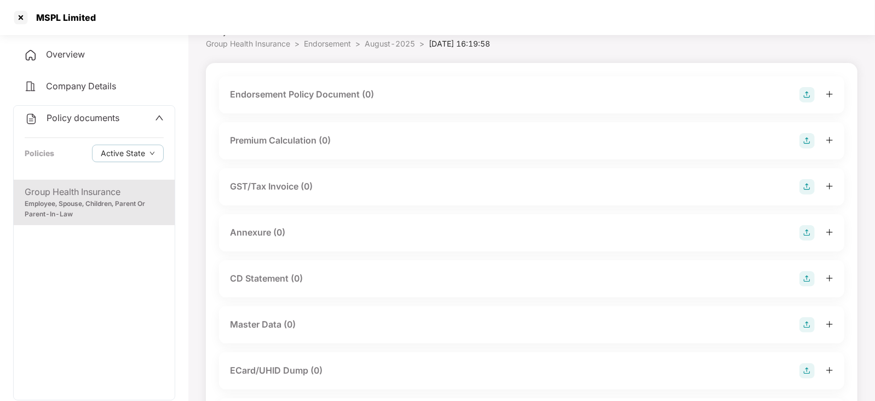
scroll to position [68, 0]
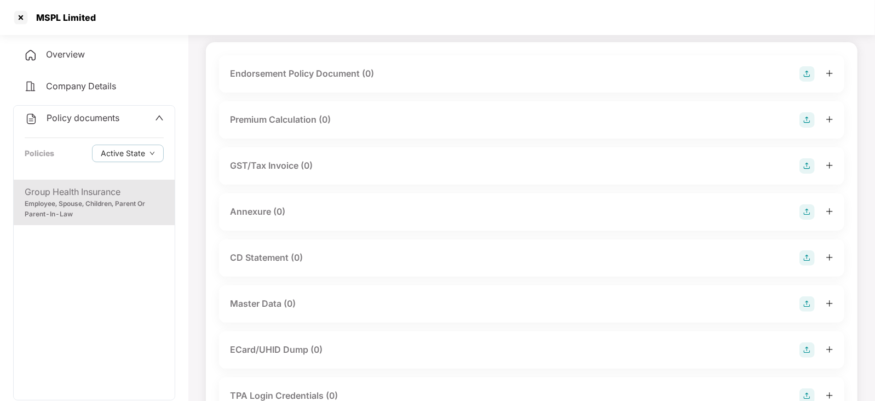
click at [803, 301] on img at bounding box center [806, 303] width 15 height 15
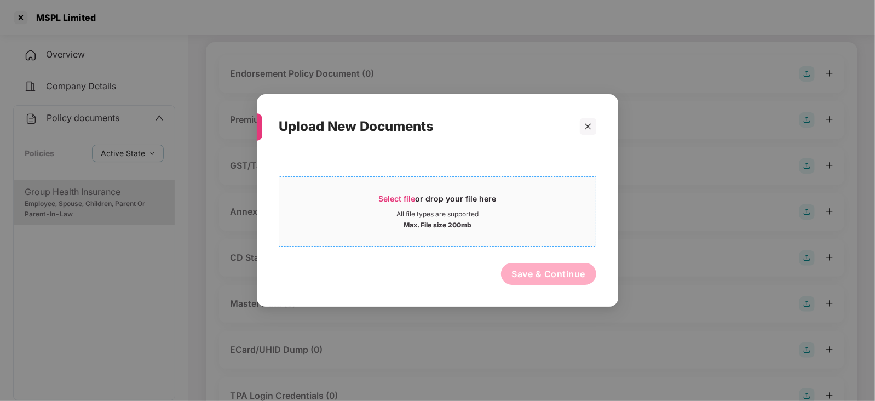
click at [401, 195] on span "Select file" at bounding box center [397, 198] width 37 height 9
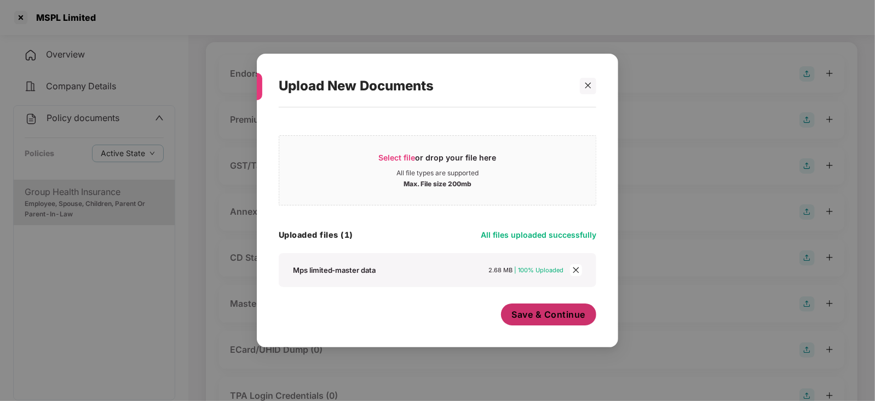
click at [539, 316] on span "Save & Continue" at bounding box center [549, 314] width 74 height 12
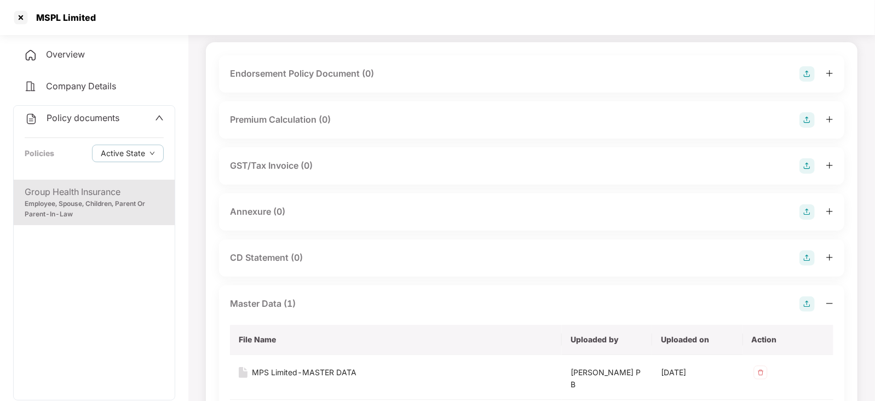
click at [805, 70] on img at bounding box center [806, 73] width 15 height 15
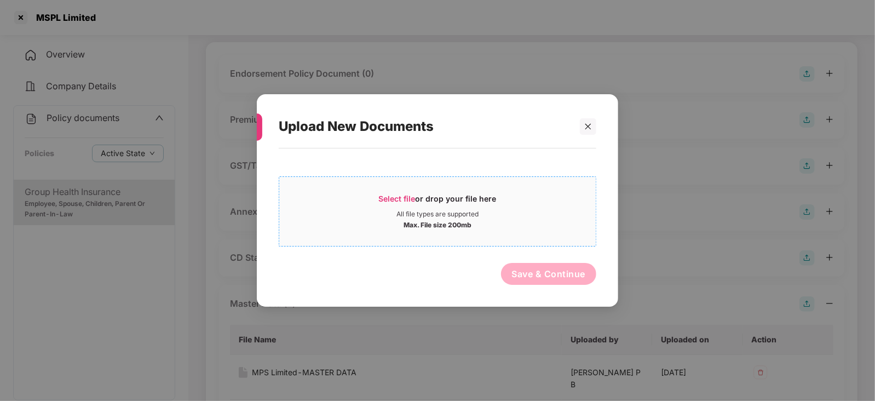
click at [401, 190] on span "Select file or drop your file here All file types are supported Max. File size …" at bounding box center [437, 211] width 316 height 53
click at [596, 122] on div at bounding box center [588, 126] width 16 height 16
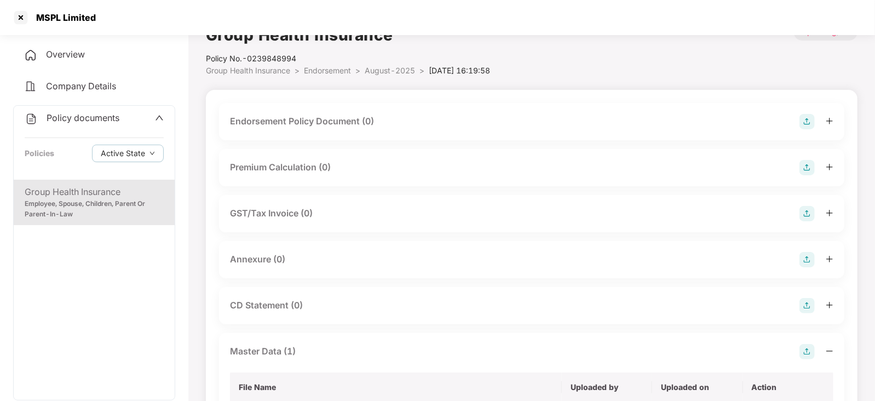
scroll to position [0, 0]
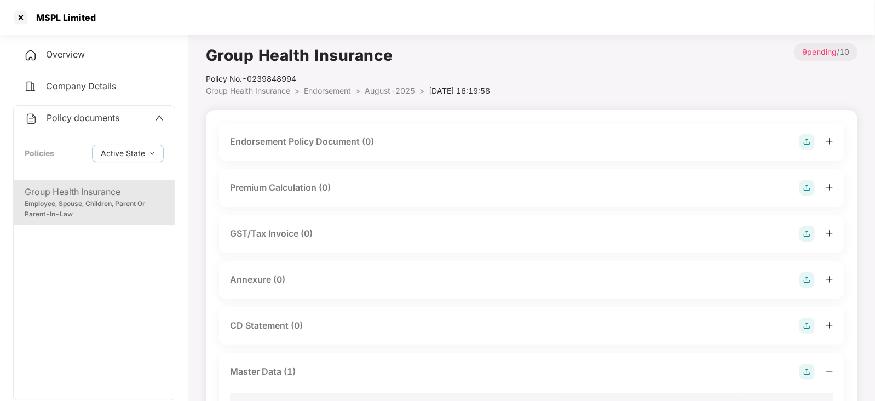
click at [814, 141] on img at bounding box center [806, 141] width 15 height 15
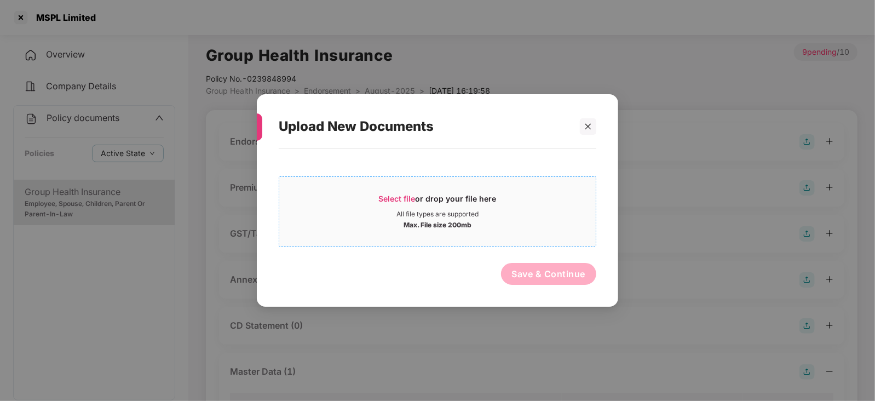
click at [386, 200] on span "Select file" at bounding box center [397, 198] width 37 height 9
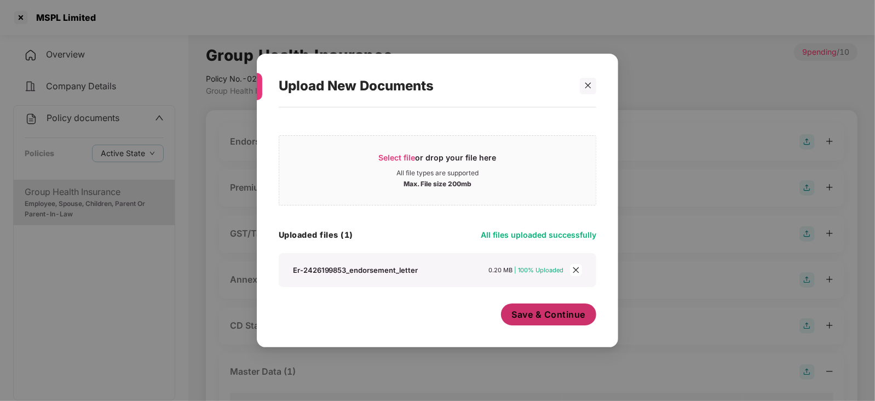
click at [521, 310] on span "Save & Continue" at bounding box center [549, 314] width 74 height 12
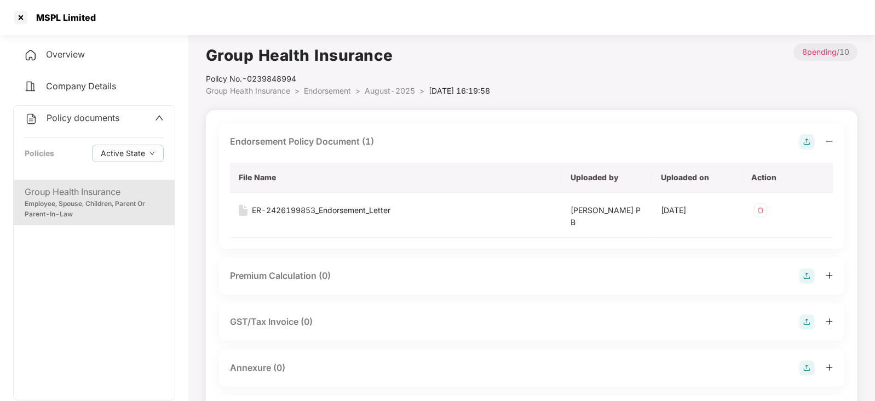
click at [806, 272] on img at bounding box center [806, 275] width 15 height 15
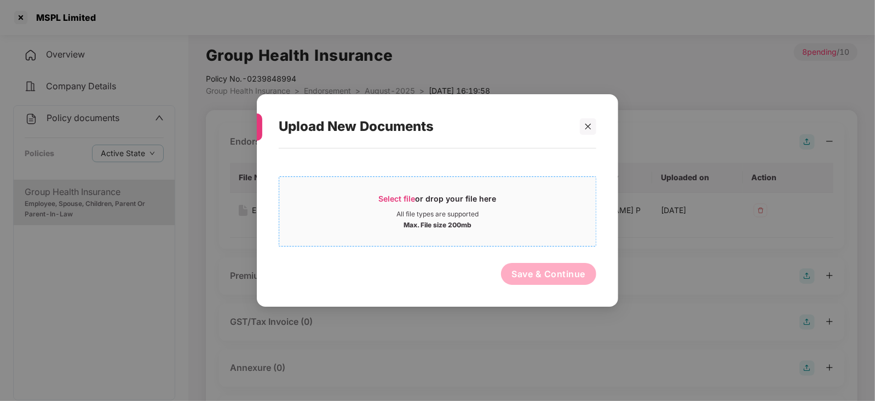
click at [403, 198] on span "Select file" at bounding box center [397, 198] width 37 height 9
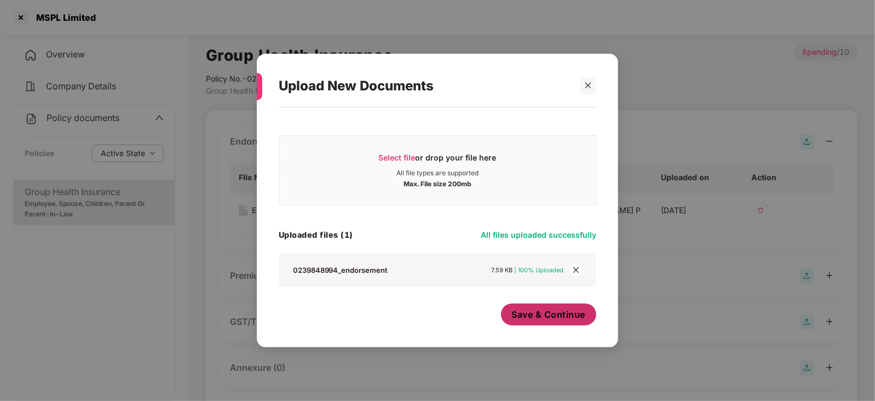
click at [515, 317] on span "Save & Continue" at bounding box center [549, 314] width 74 height 12
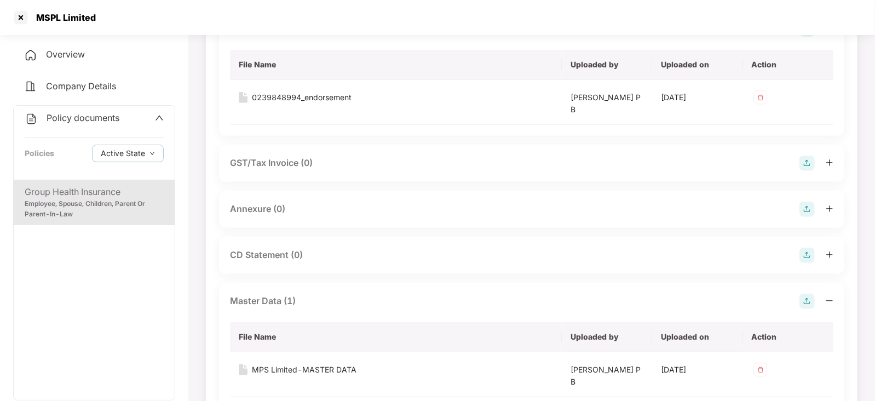
scroll to position [273, 0]
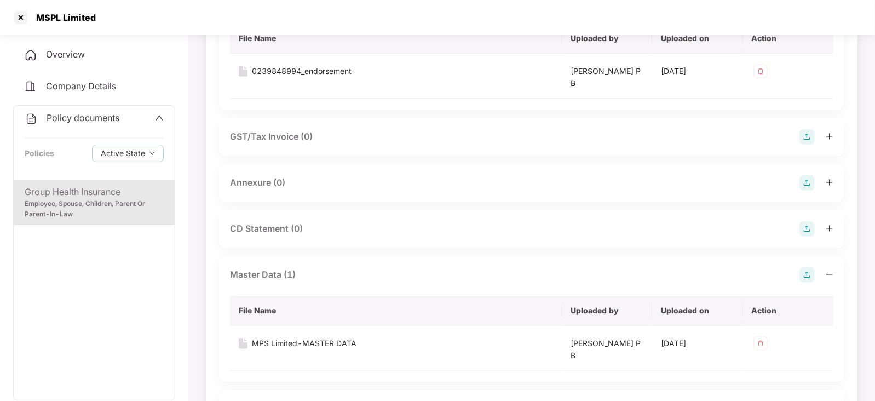
click at [807, 182] on img at bounding box center [806, 182] width 15 height 15
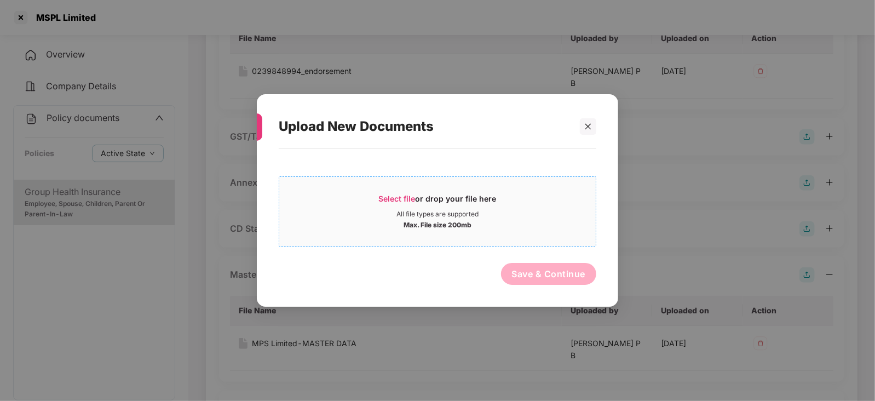
click at [401, 197] on span "Select file" at bounding box center [397, 198] width 37 height 9
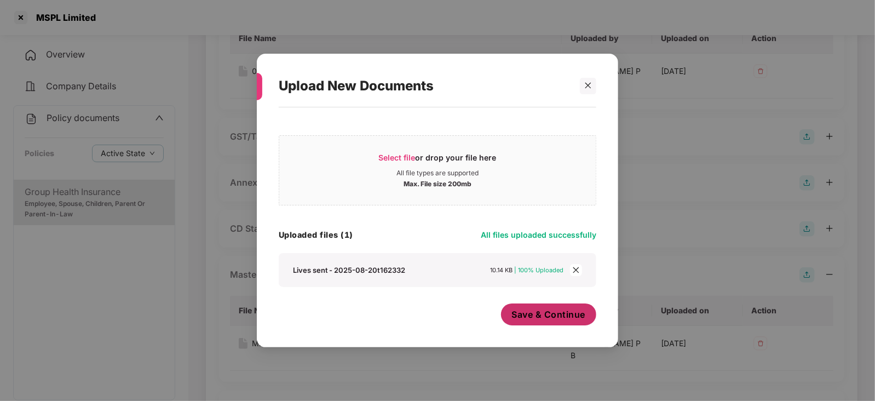
click at [530, 321] on button "Save & Continue" at bounding box center [549, 314] width 96 height 22
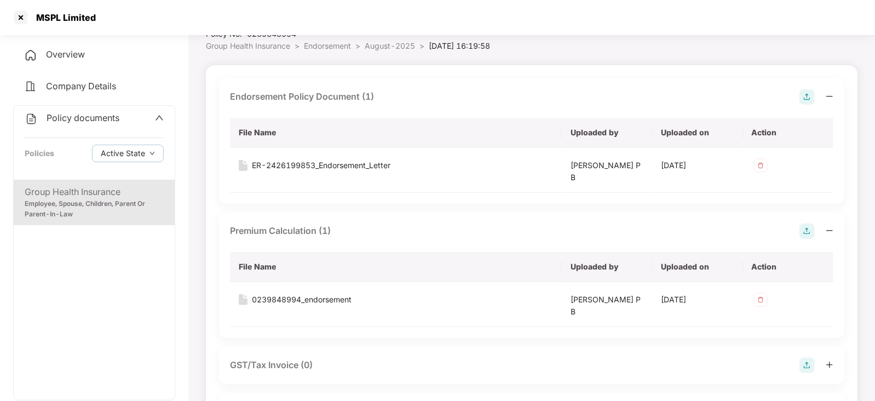
scroll to position [0, 0]
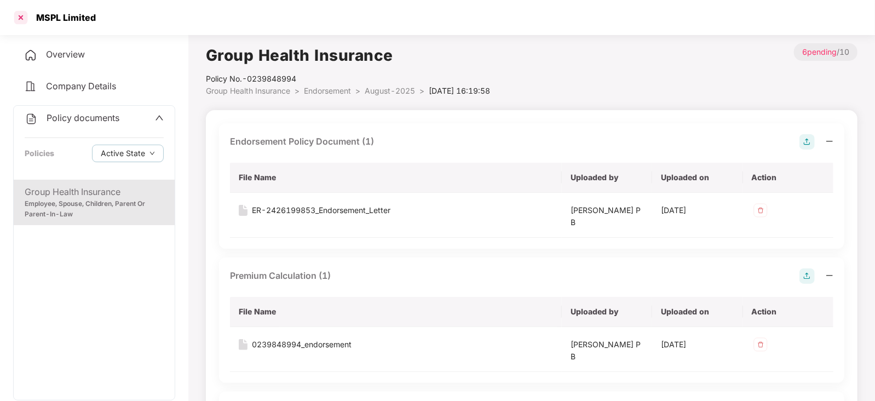
click at [15, 20] on div at bounding box center [21, 18] width 18 height 18
